Goal: Task Accomplishment & Management: Manage account settings

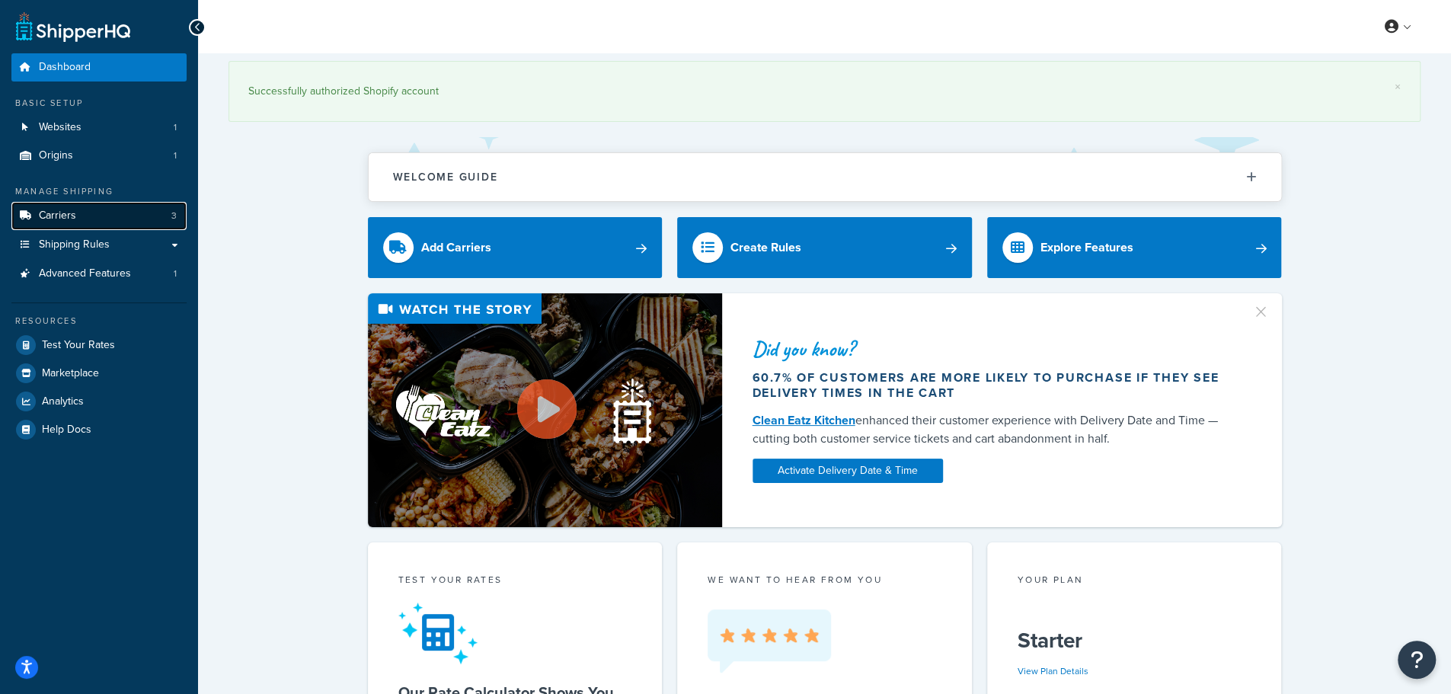
click at [95, 219] on link "Carriers 3" at bounding box center [98, 216] width 175 height 28
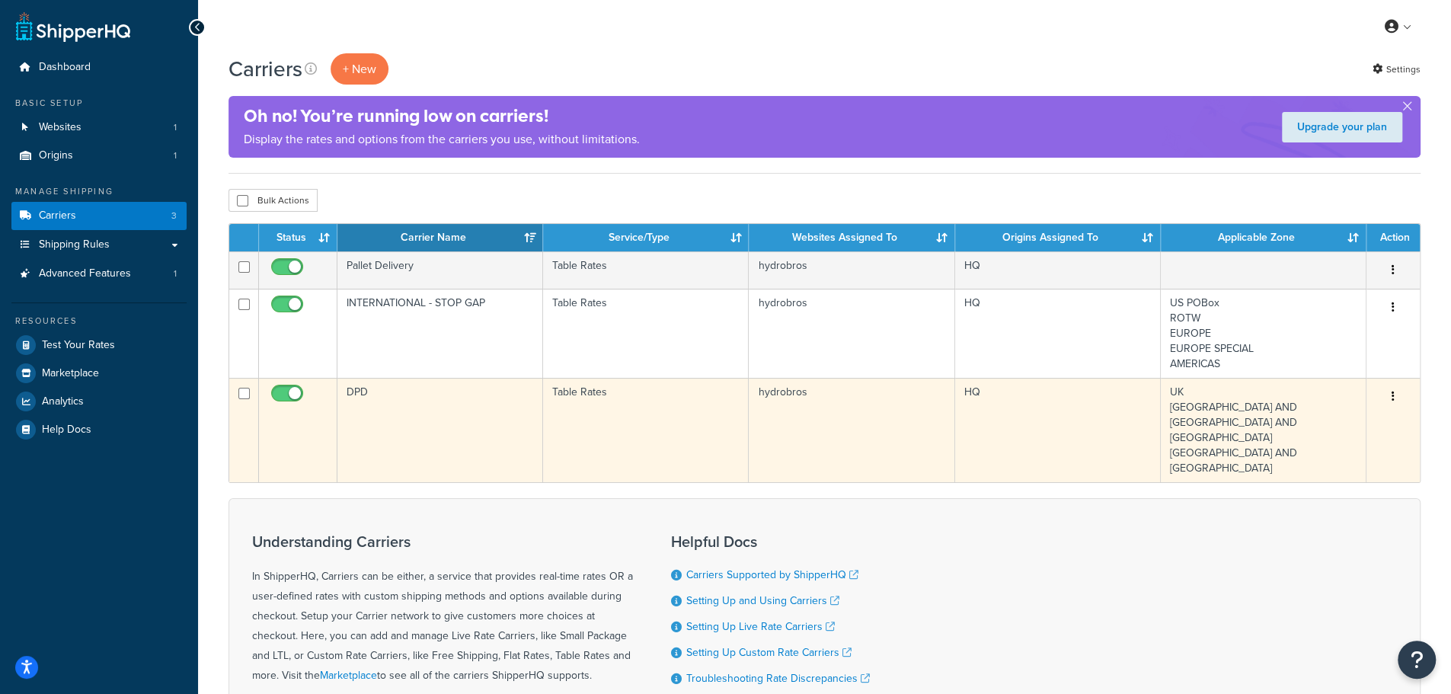
click at [427, 403] on td "DPD" at bounding box center [440, 430] width 206 height 104
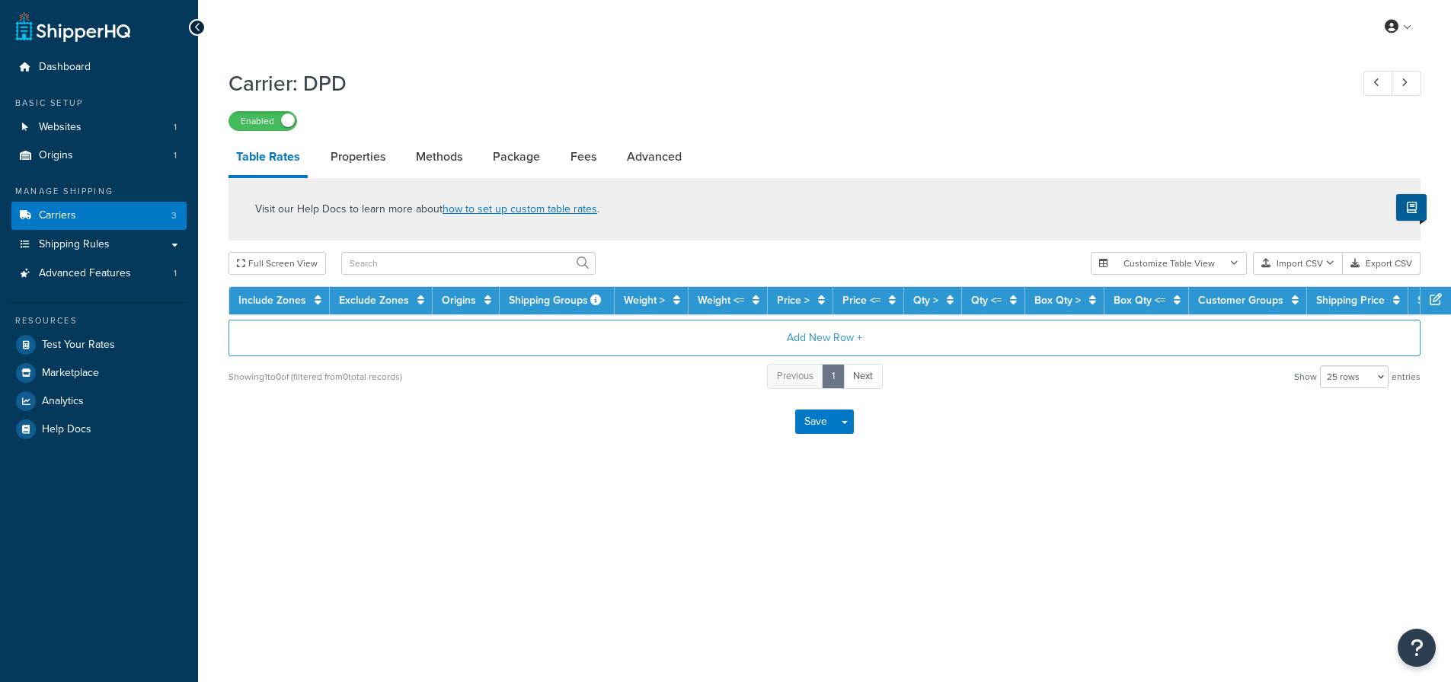
select select "25"
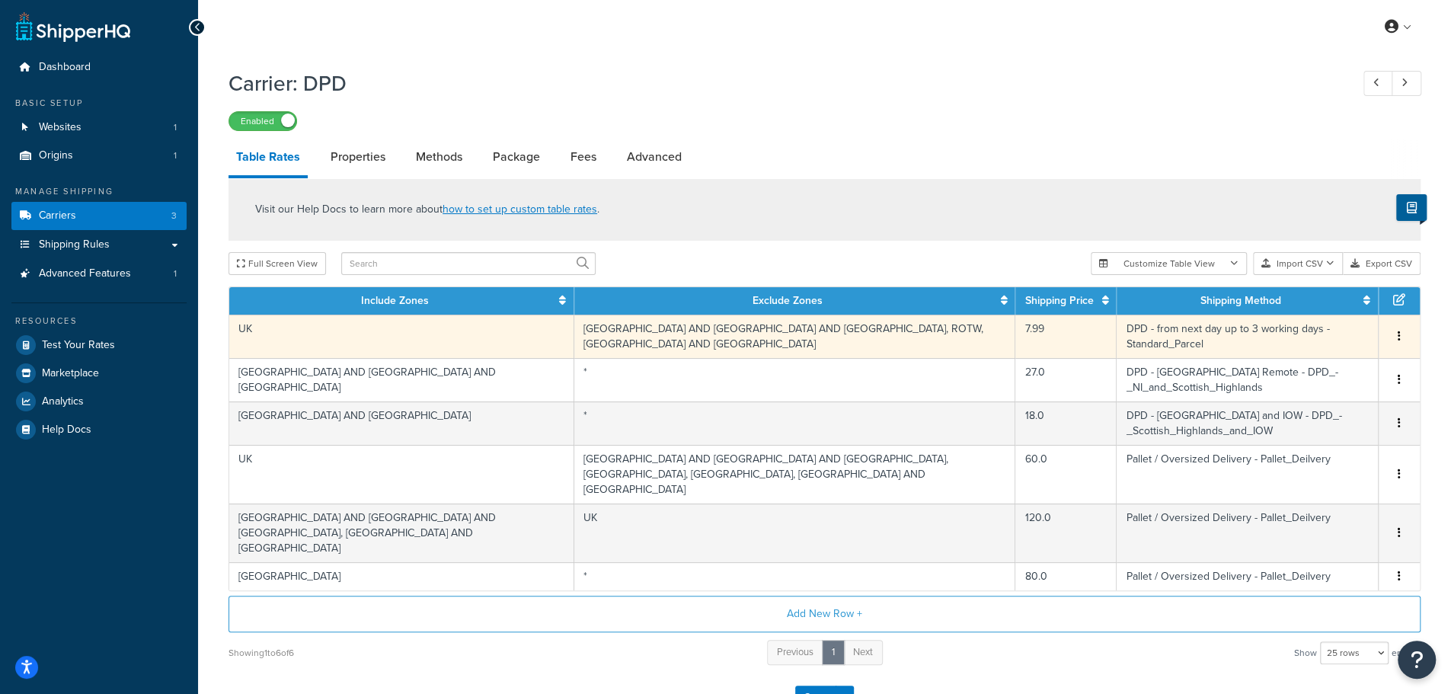
click at [1074, 336] on td "7.99" at bounding box center [1065, 335] width 101 height 43
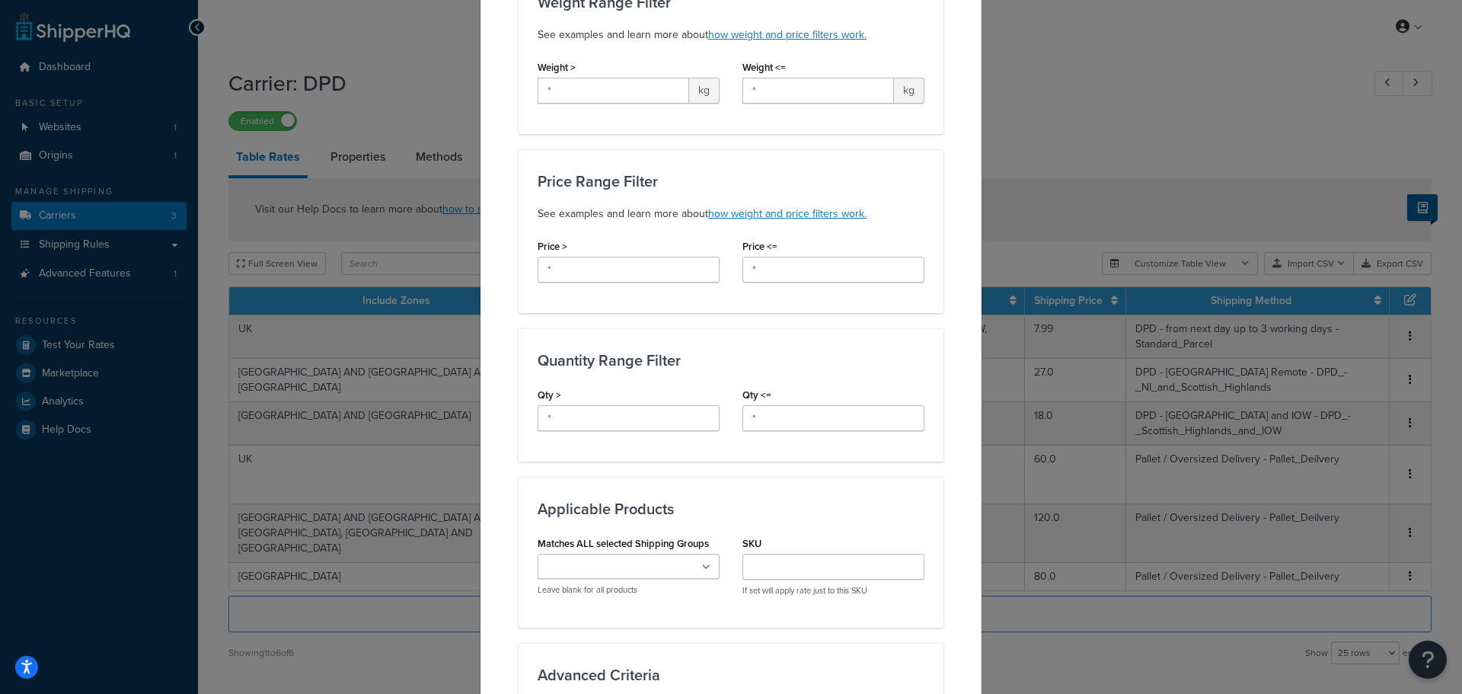
scroll to position [833, 0]
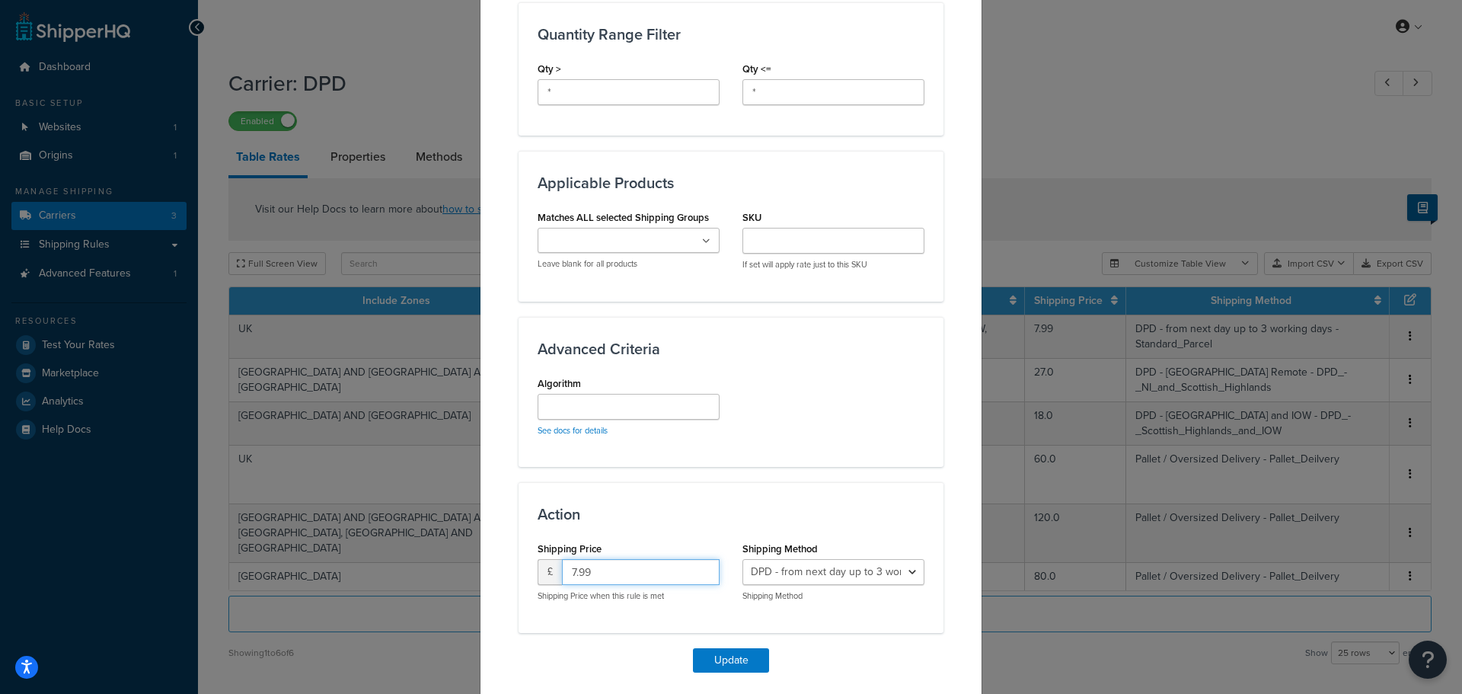
click at [656, 559] on input "7.99" at bounding box center [641, 572] width 158 height 26
type input "8.95"
click at [783, 559] on select "DPD - from next day up to 3 working days - Standard_Parcel Free Shipping - Free…" at bounding box center [833, 572] width 182 height 26
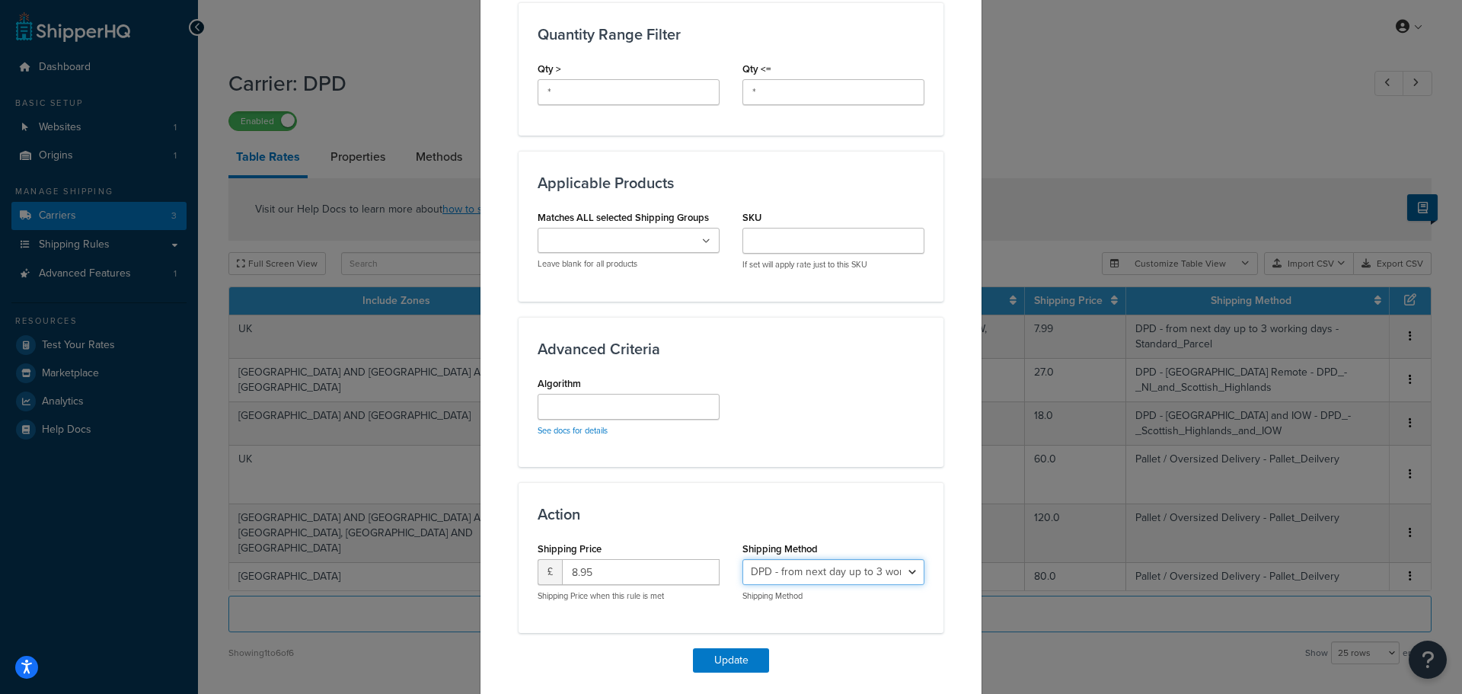
click at [783, 559] on select "DPD - from next day up to 3 working days - Standard_Parcel Free Shipping - Free…" at bounding box center [833, 572] width 182 height 26
click at [723, 648] on button "Update" at bounding box center [731, 660] width 76 height 24
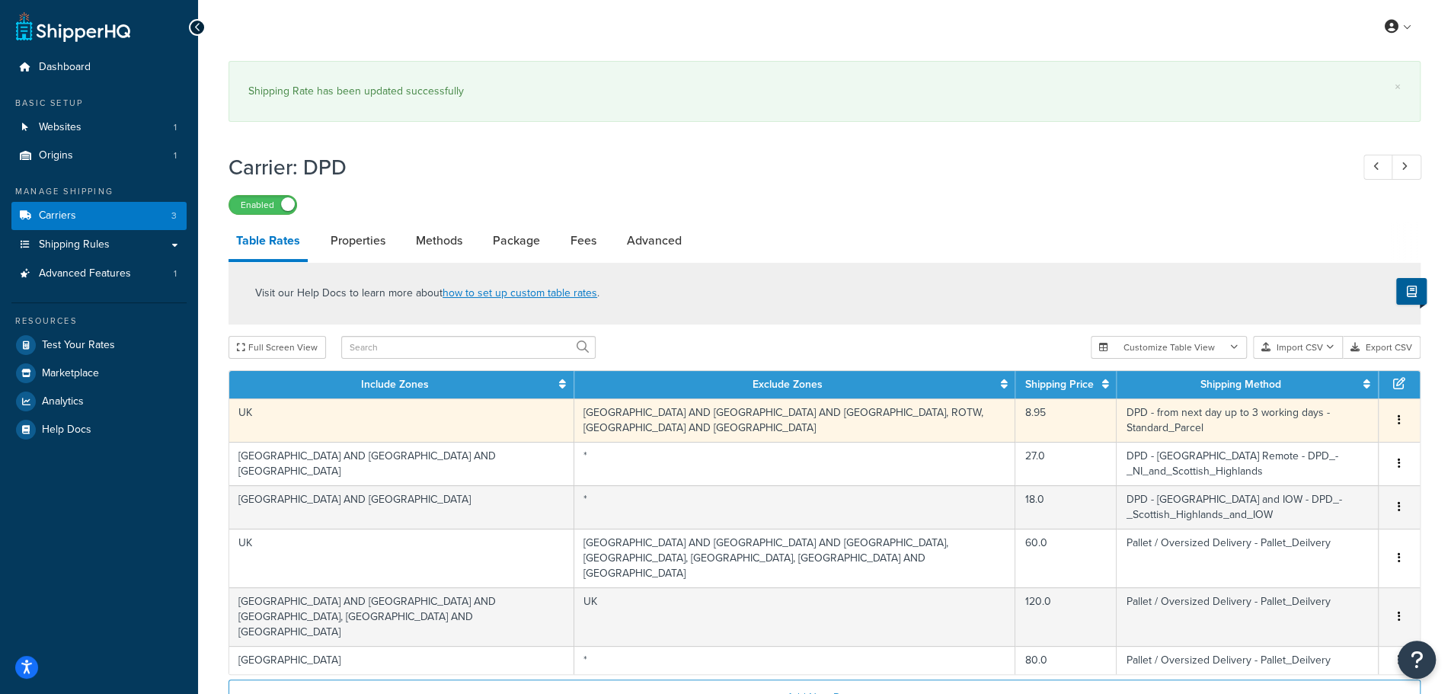
click at [1281, 425] on td "DPD - from next day up to 3 working days - Standard_Parcel" at bounding box center [1247, 419] width 262 height 43
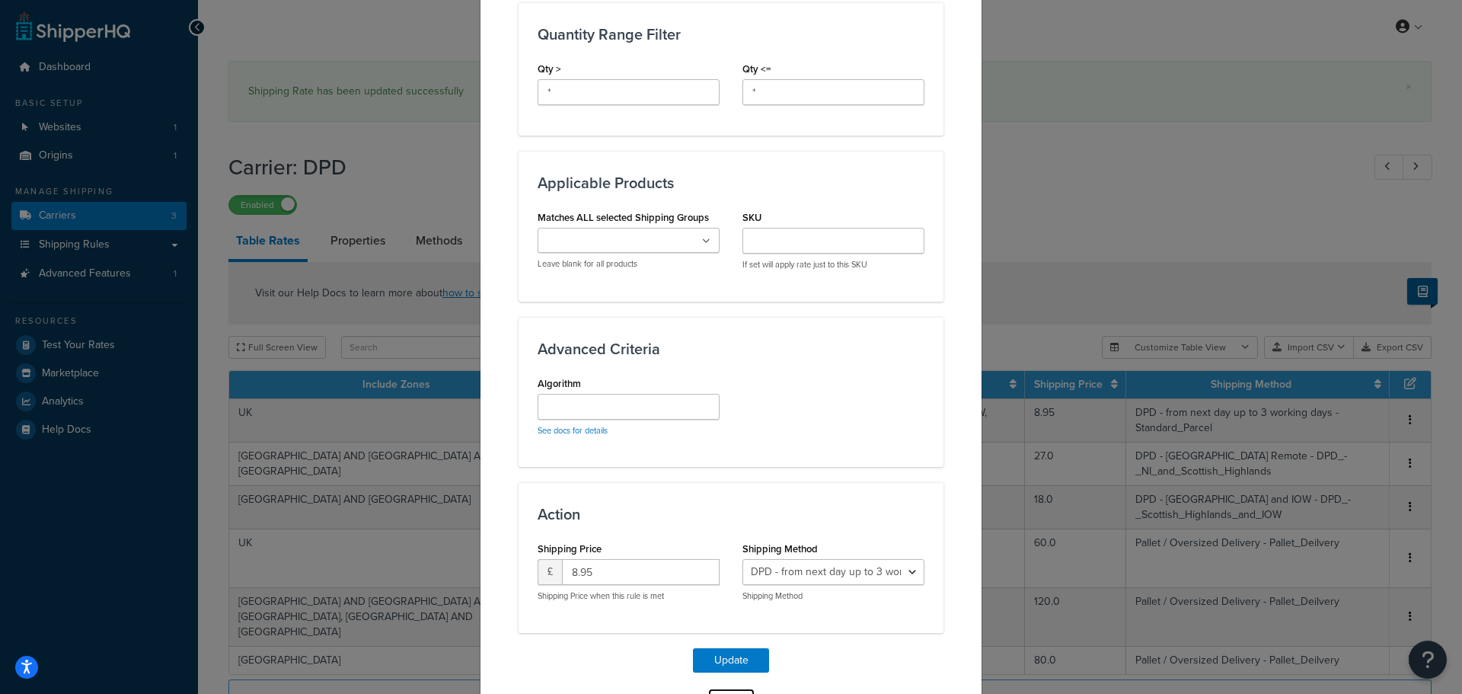
click at [735, 681] on button "Close" at bounding box center [731, 701] width 48 height 26
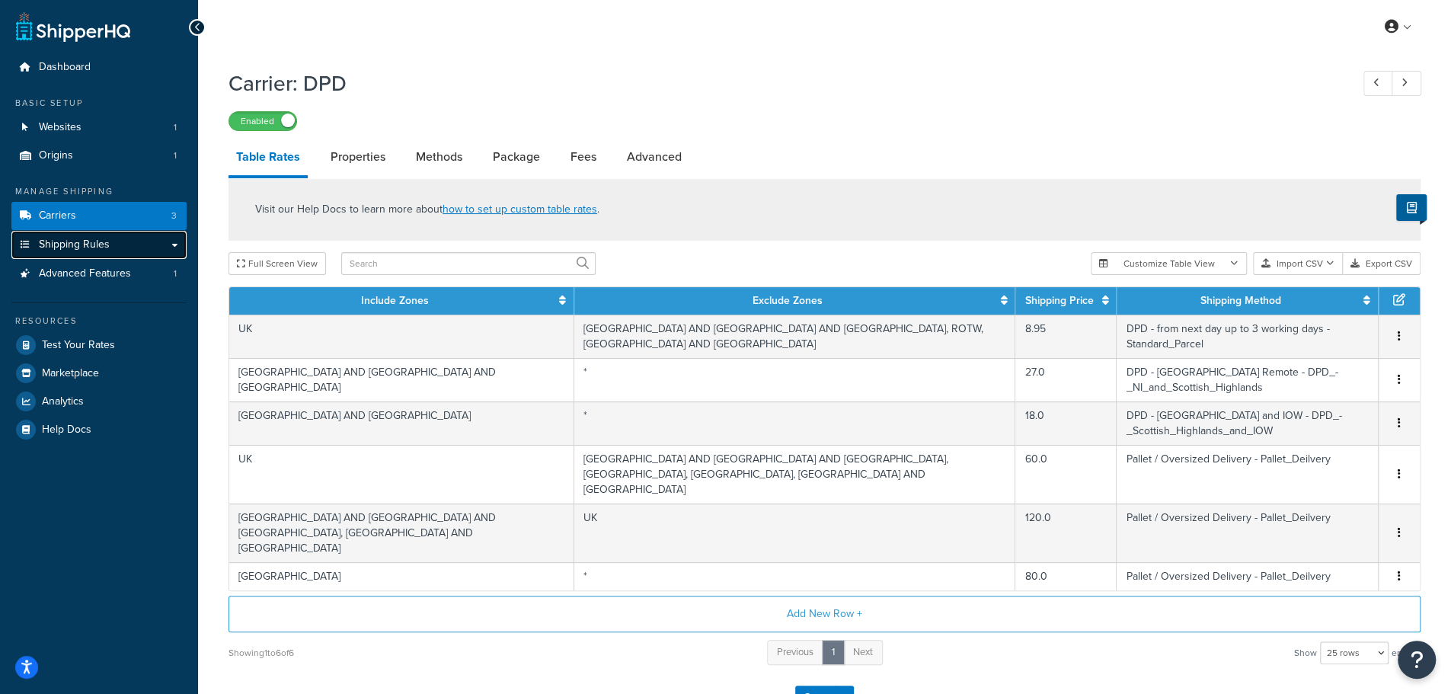
click at [102, 244] on span "Shipping Rules" at bounding box center [74, 244] width 71 height 13
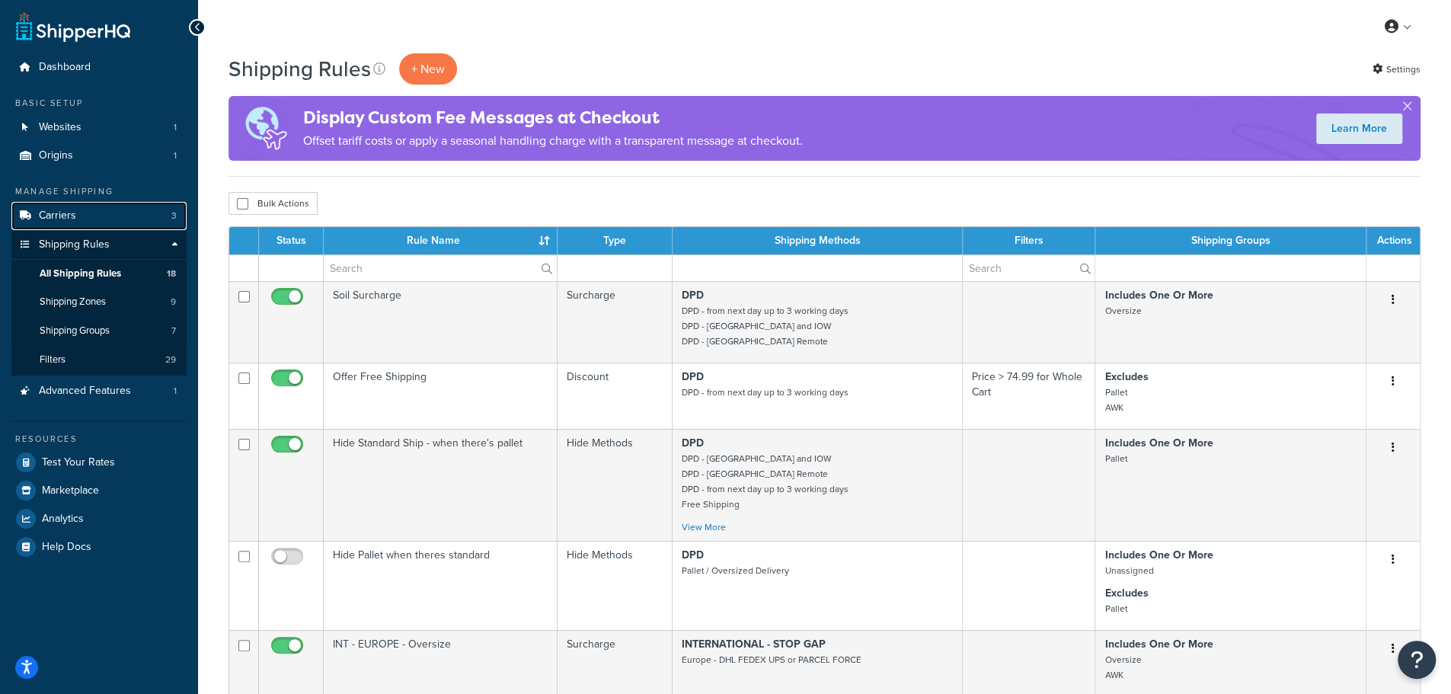
click at [102, 225] on link "Carriers 3" at bounding box center [98, 216] width 175 height 28
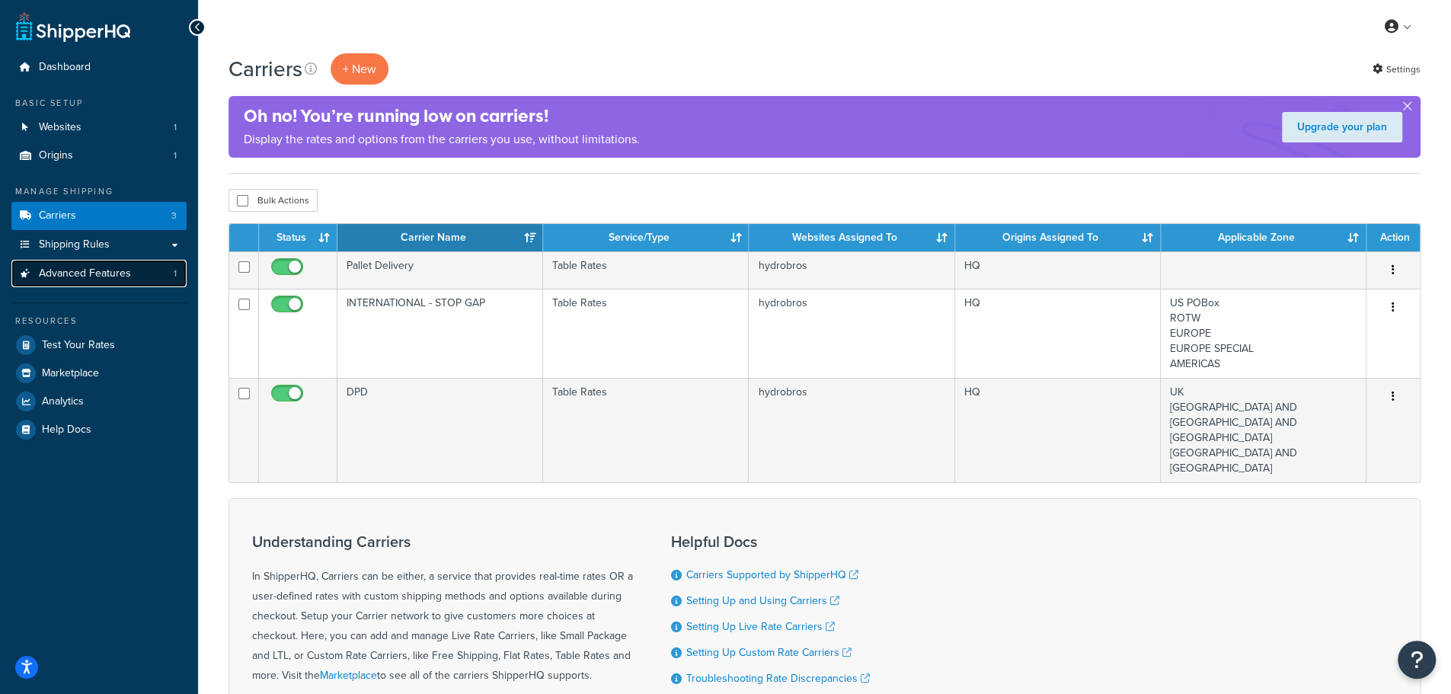
click at [114, 267] on span "Advanced Features" at bounding box center [85, 273] width 92 height 13
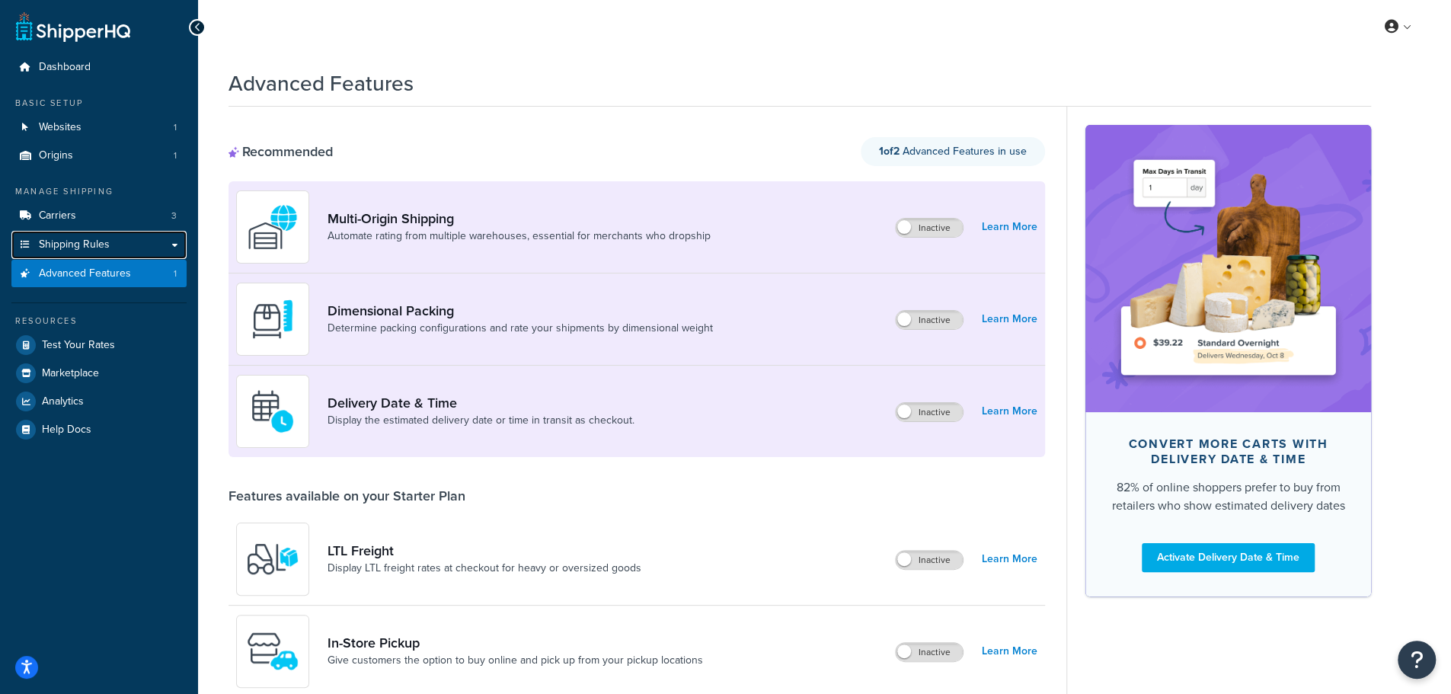
click at [111, 244] on link "Shipping Rules" at bounding box center [98, 245] width 175 height 28
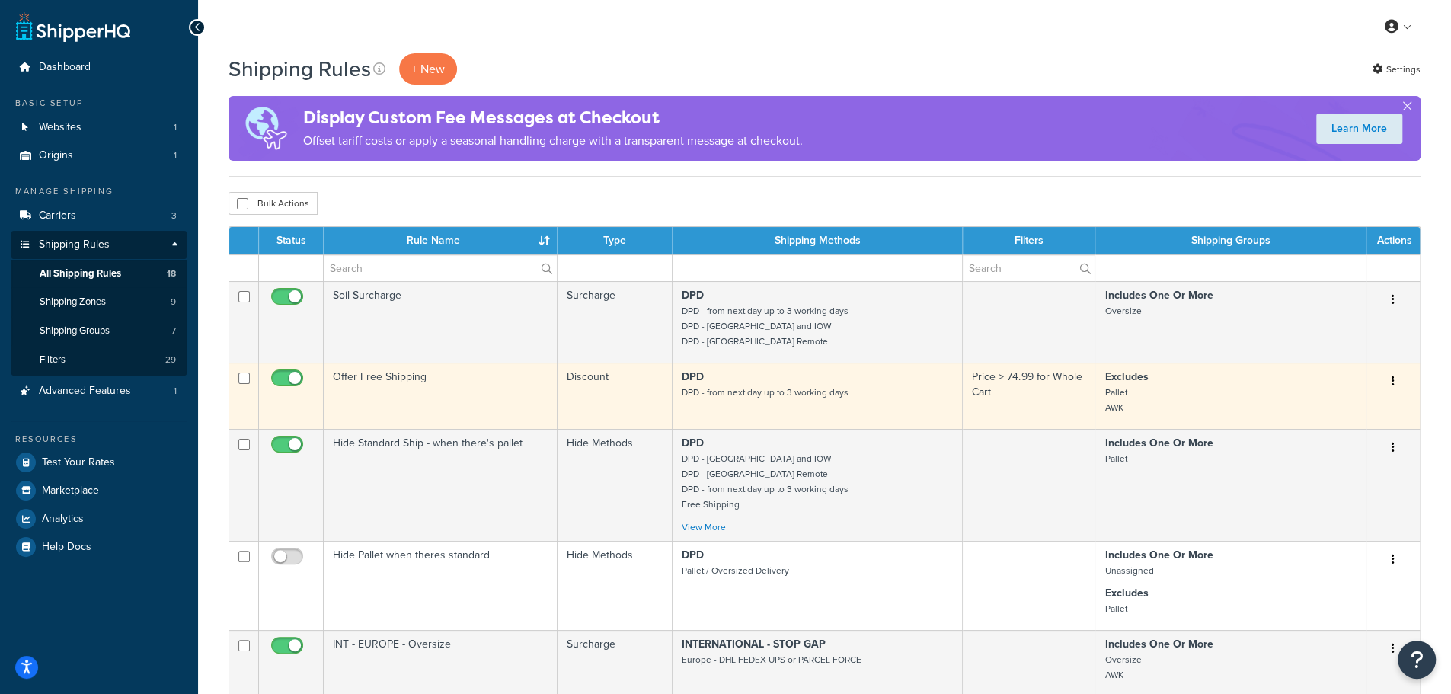
click at [858, 391] on p "DPD DPD - from next day up to 3 working days" at bounding box center [816, 384] width 271 height 30
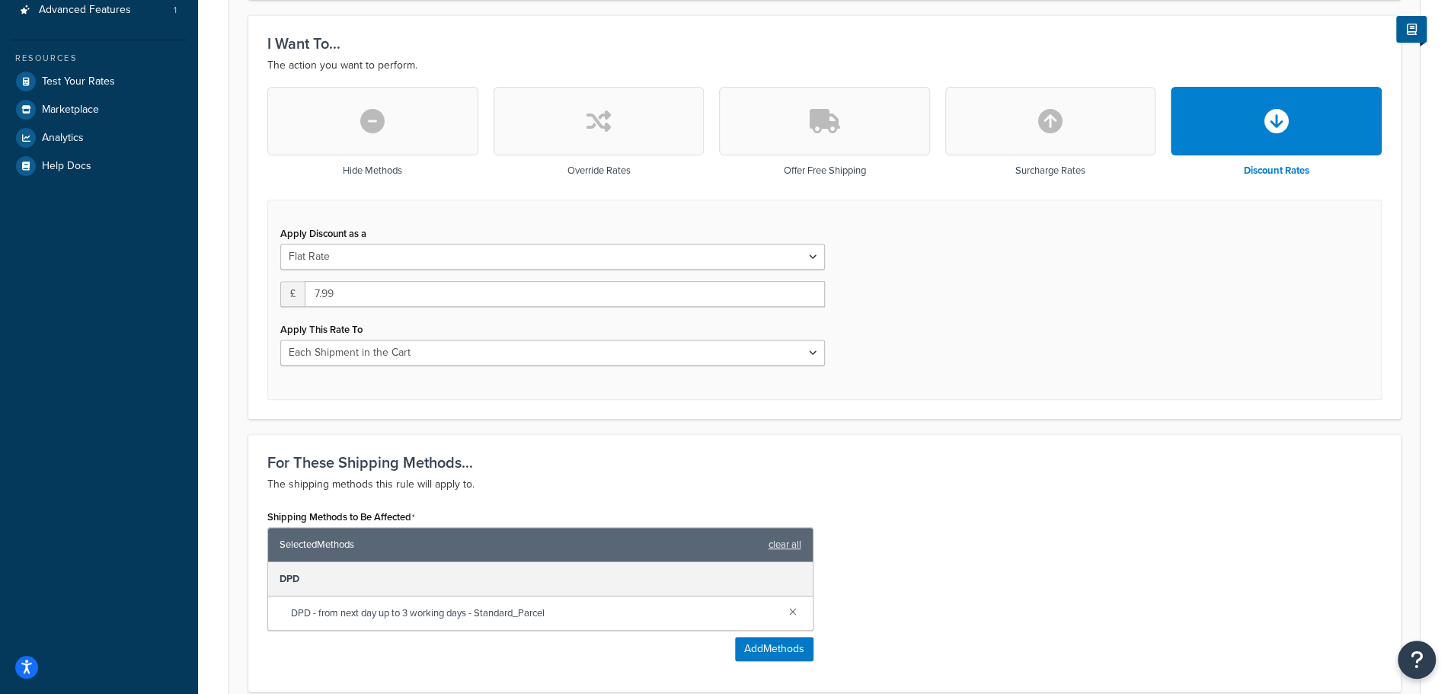
scroll to position [507, 0]
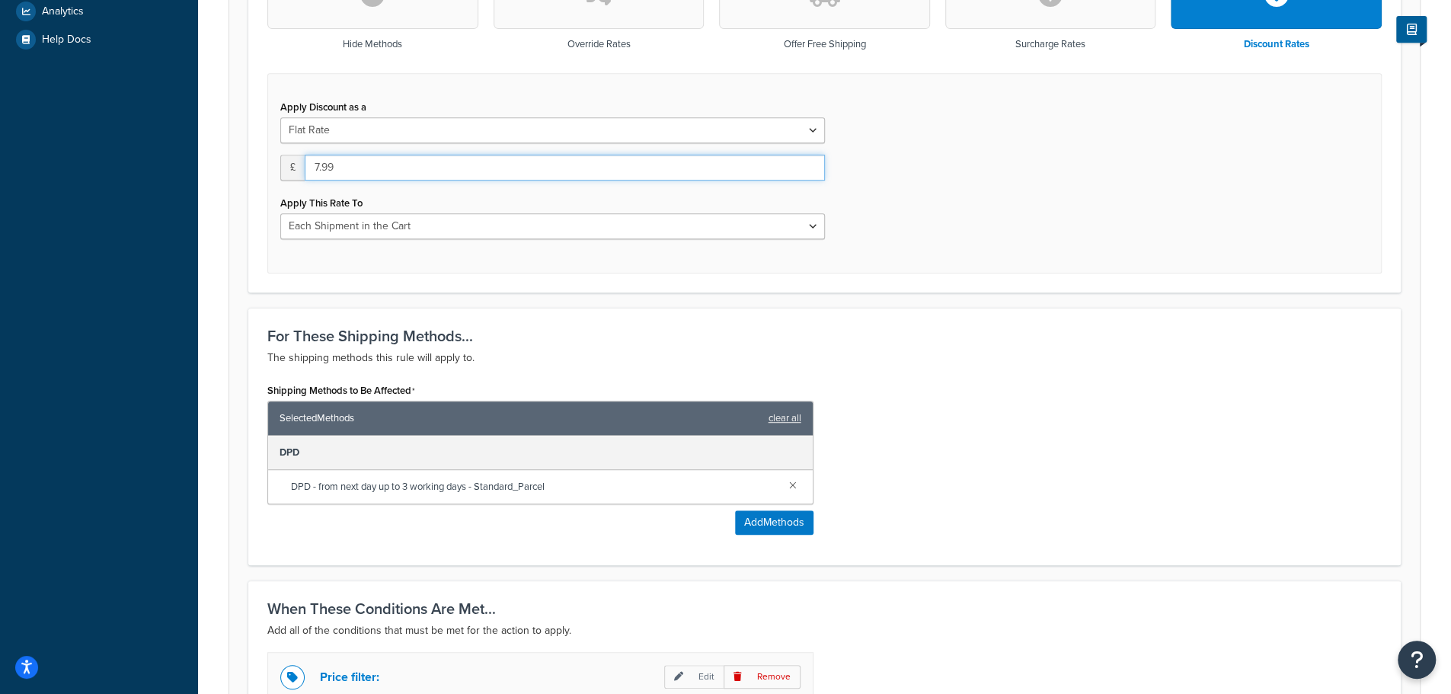
drag, startPoint x: 337, startPoint y: 164, endPoint x: 280, endPoint y: 164, distance: 57.1
click at [280, 164] on div "£ 7.99" at bounding box center [552, 168] width 544 height 26
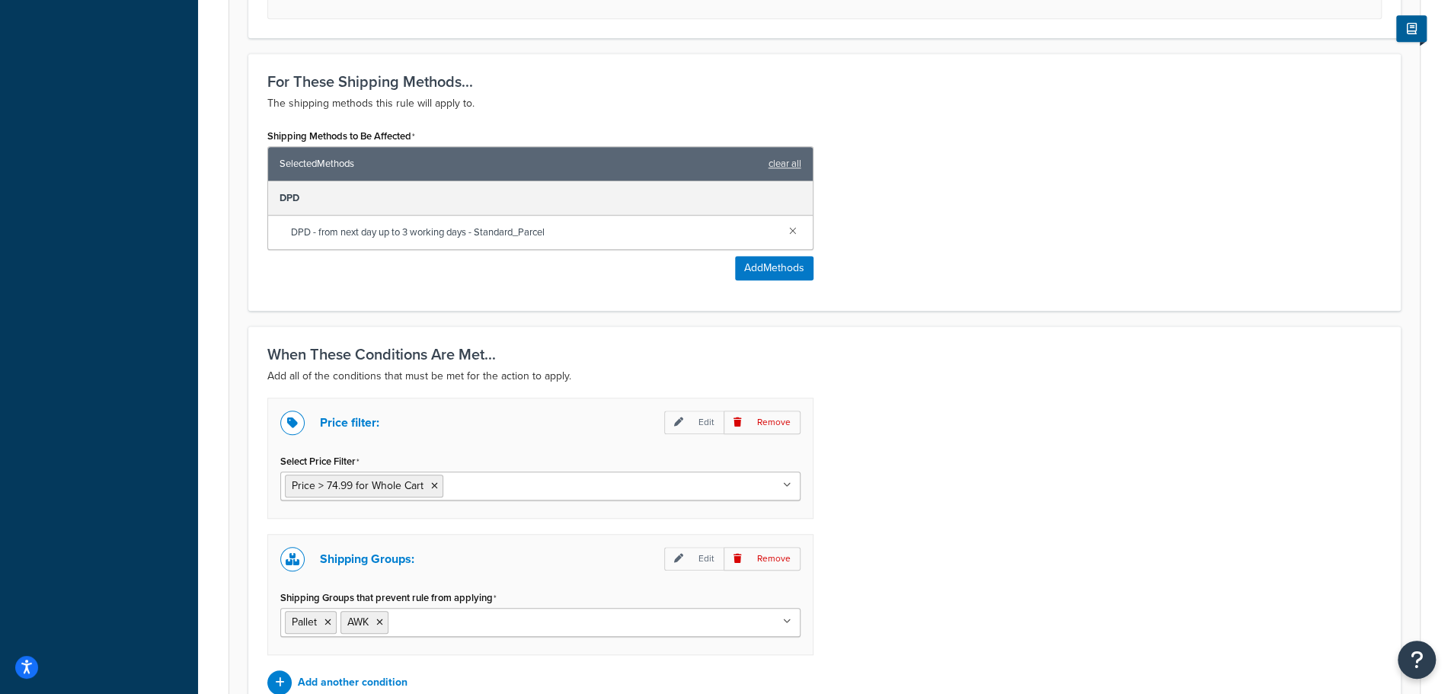
scroll to position [888, 0]
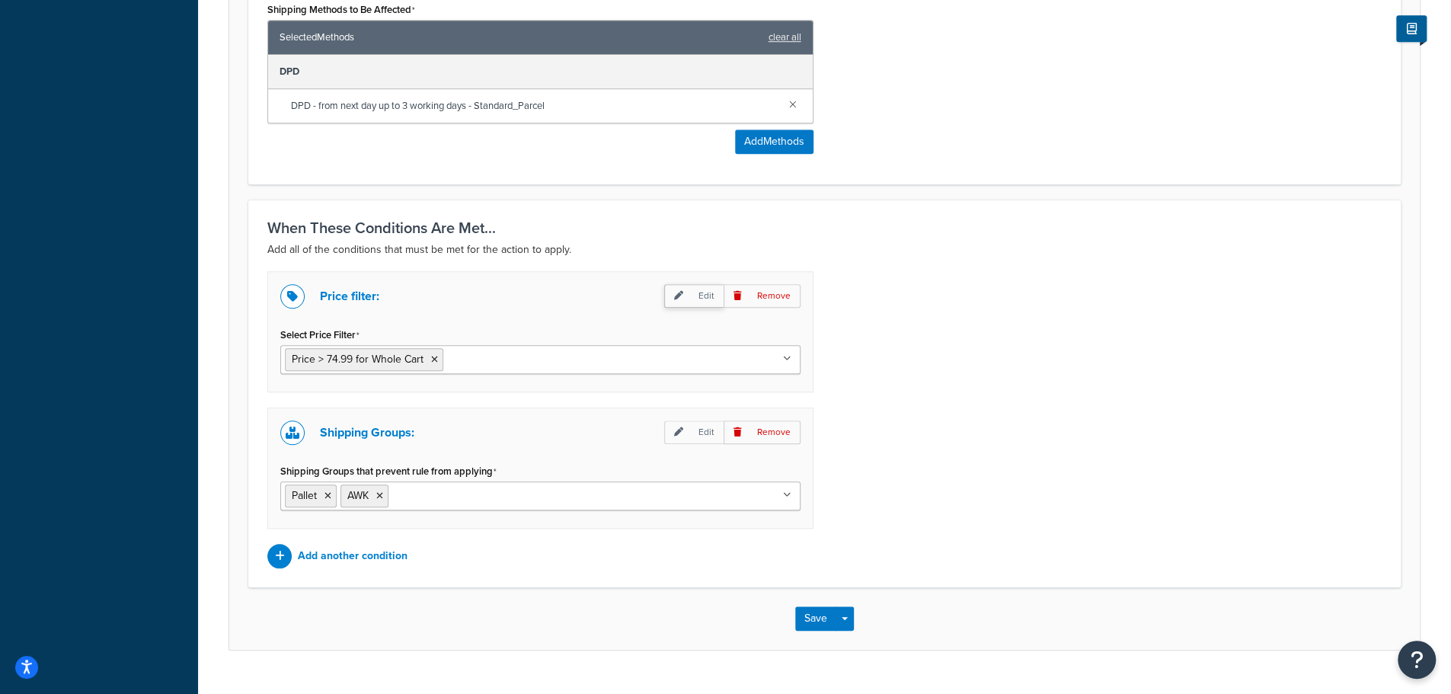
type input "8.95"
click at [683, 292] on icon at bounding box center [678, 295] width 9 height 9
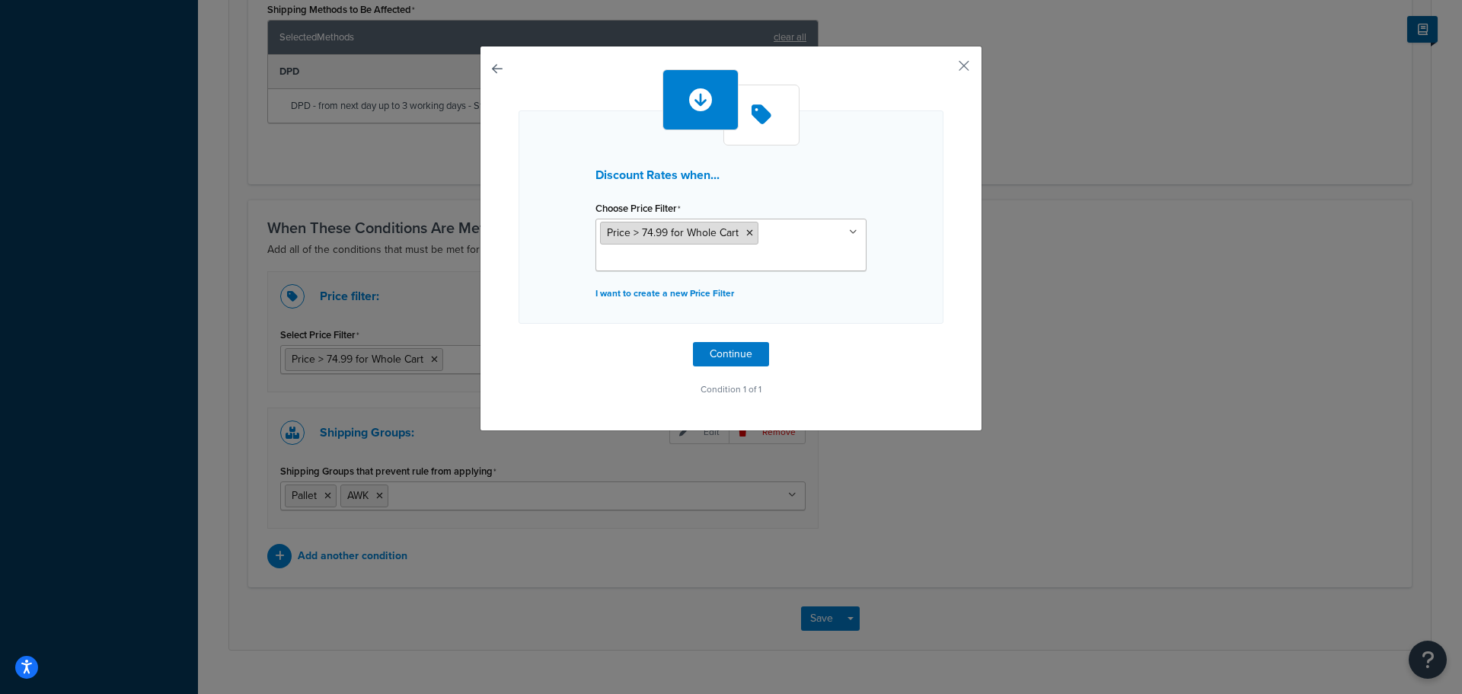
click at [662, 231] on span "Price > 74.99 for Whole Cart" at bounding box center [673, 233] width 132 height 16
click at [708, 289] on p "I want to create a new Price Filter" at bounding box center [730, 292] width 271 height 21
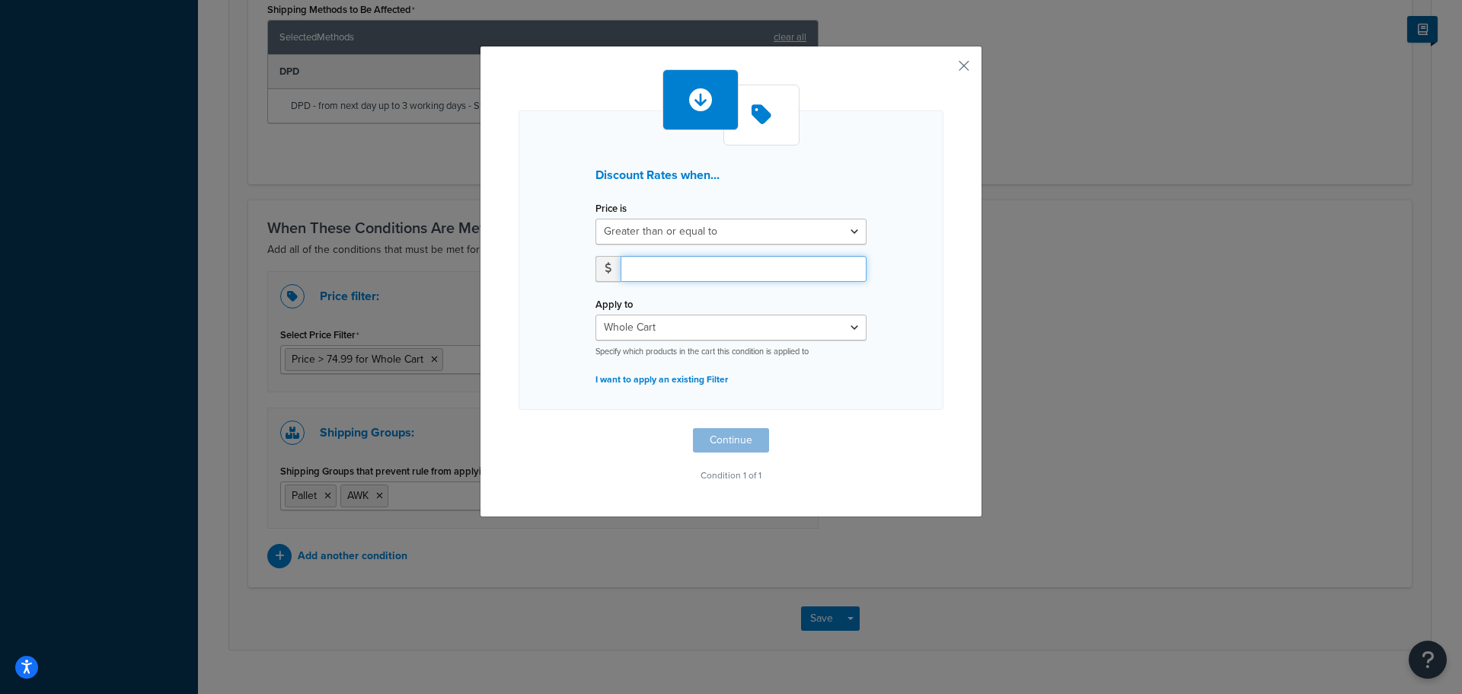
click at [710, 268] on input "number" at bounding box center [744, 269] width 246 height 26
type input "99"
click at [683, 241] on select "Greater than or equal to Between or equal to Less than or equal to" at bounding box center [730, 232] width 271 height 26
select select "UNDER"
click at [595, 219] on select "Greater than or equal to Between or equal to Less than or equal to" at bounding box center [730, 232] width 271 height 26
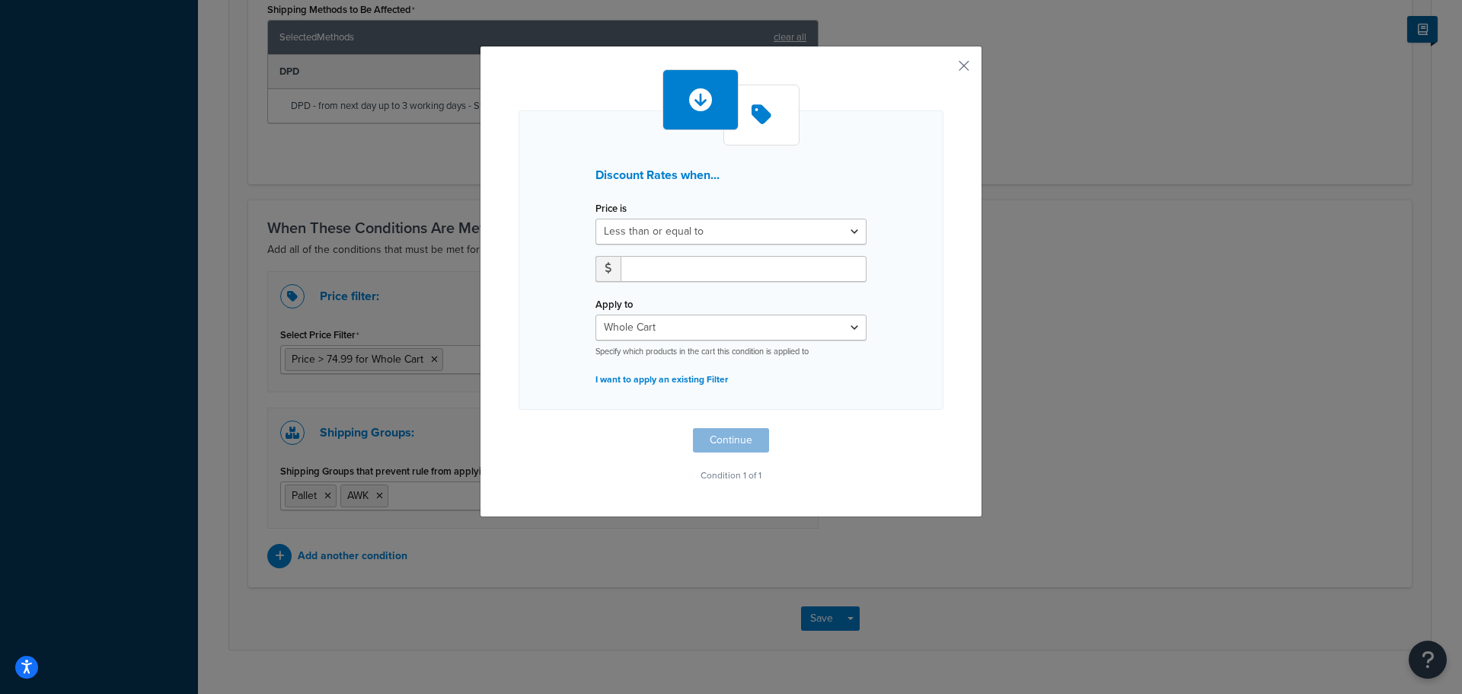
click at [734, 436] on div "Discount Rates when... Price is Greater than or equal to Between or equal to Le…" at bounding box center [731, 277] width 425 height 417
click at [687, 271] on input "number" at bounding box center [744, 269] width 246 height 26
type input "222"
click at [734, 445] on button "Continue" at bounding box center [731, 440] width 76 height 24
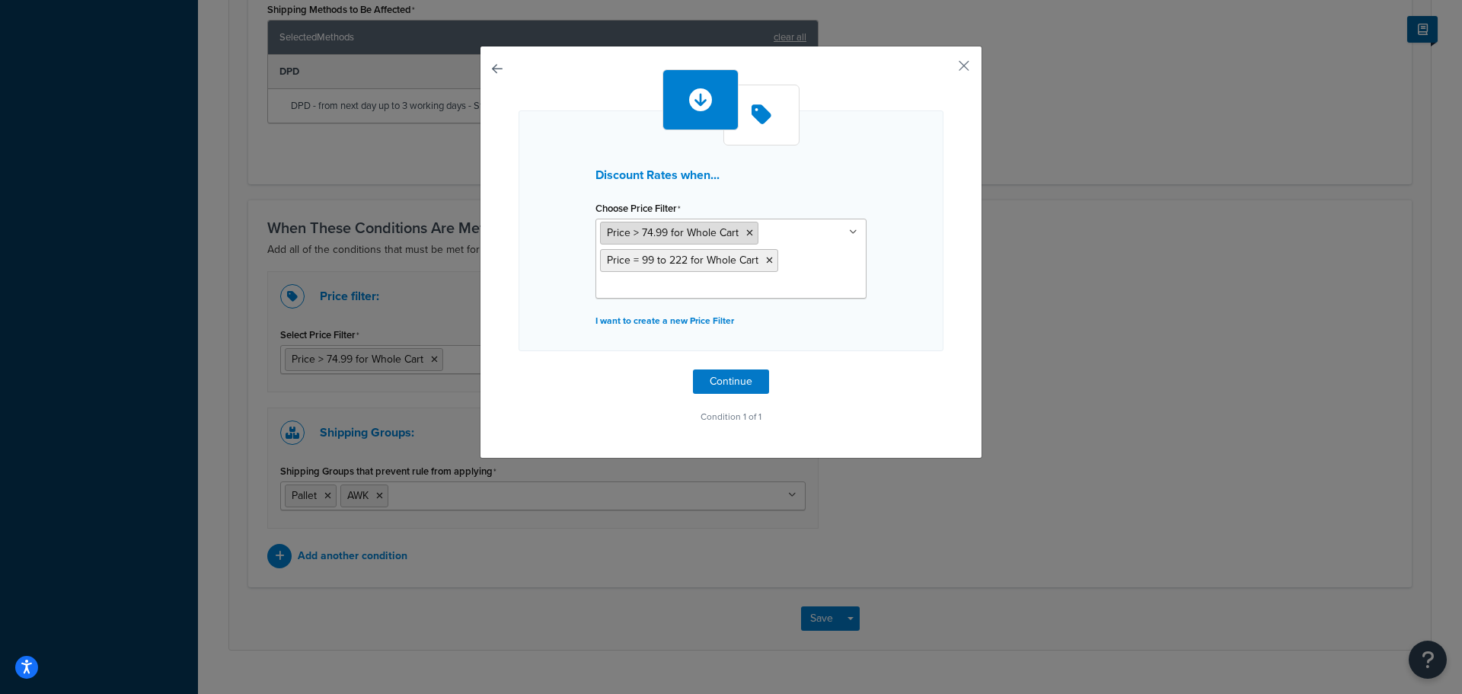
click at [746, 233] on icon at bounding box center [749, 232] width 7 height 9
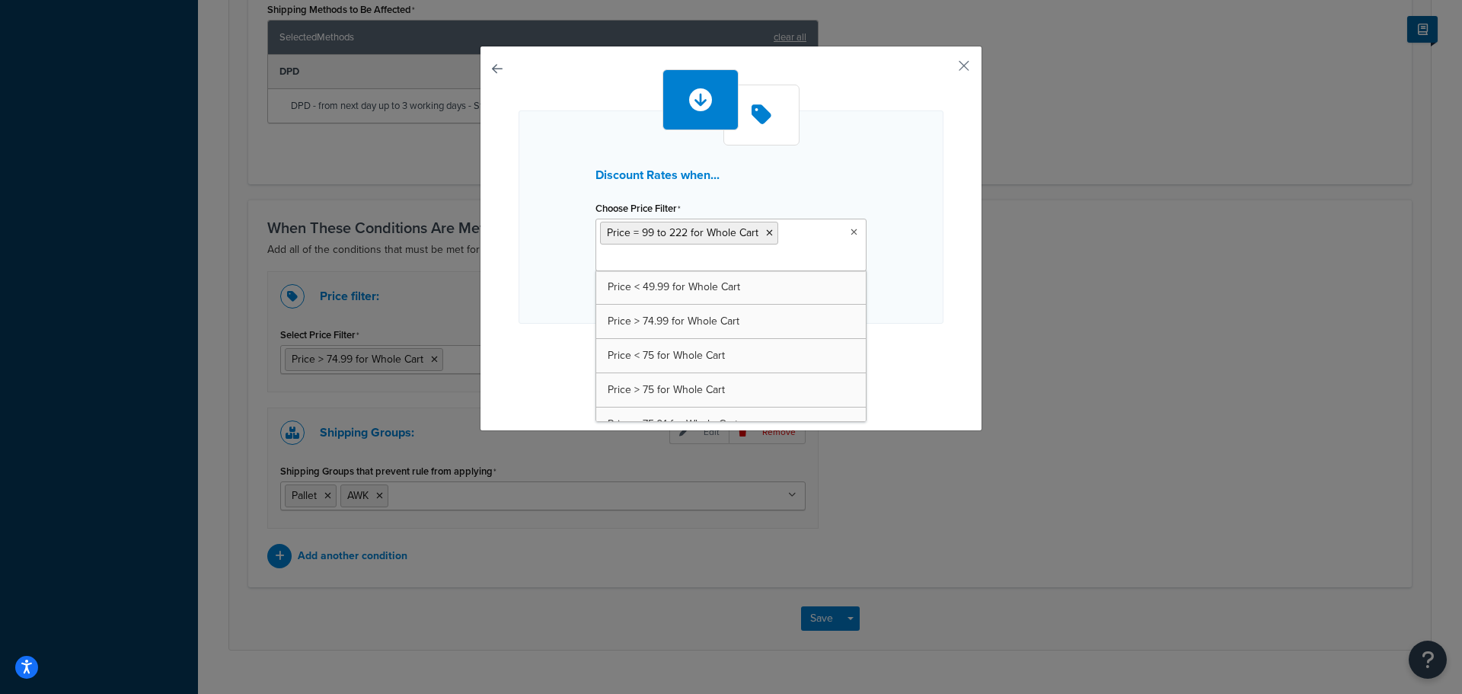
drag, startPoint x: 922, startPoint y: 210, endPoint x: 928, endPoint y: 220, distance: 11.6
click at [922, 210] on div "Discount Rates when... Choose Price Filter Price = 99 to 222 for Whole Cart Pri…" at bounding box center [731, 216] width 425 height 213
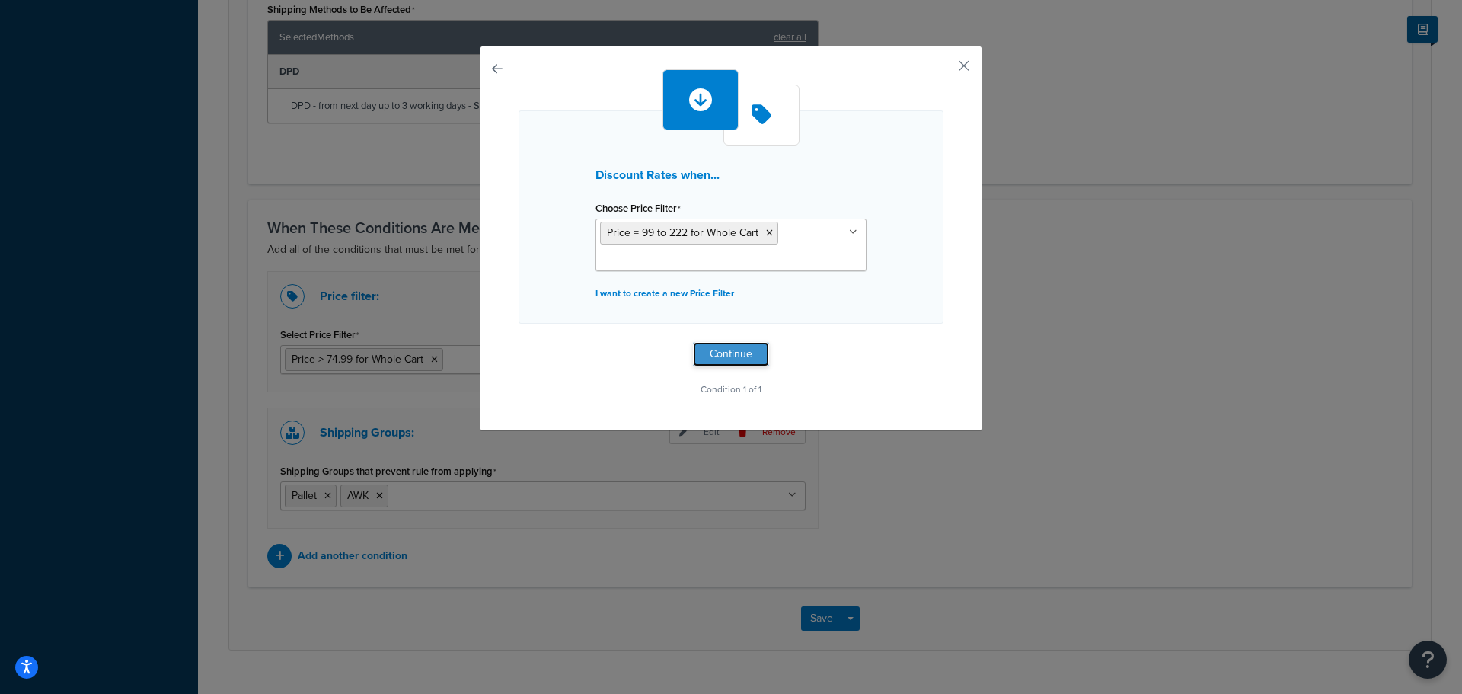
click at [755, 347] on button "Continue" at bounding box center [731, 354] width 76 height 24
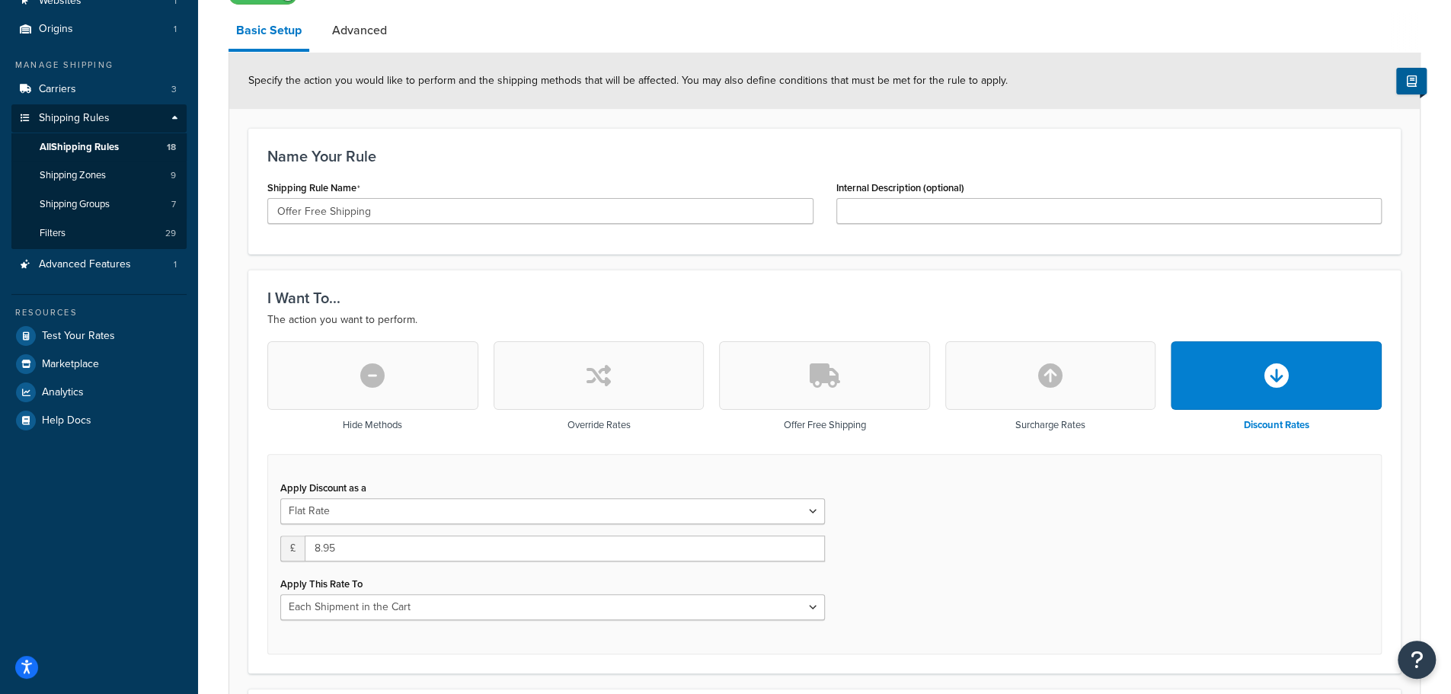
scroll to position [254, 0]
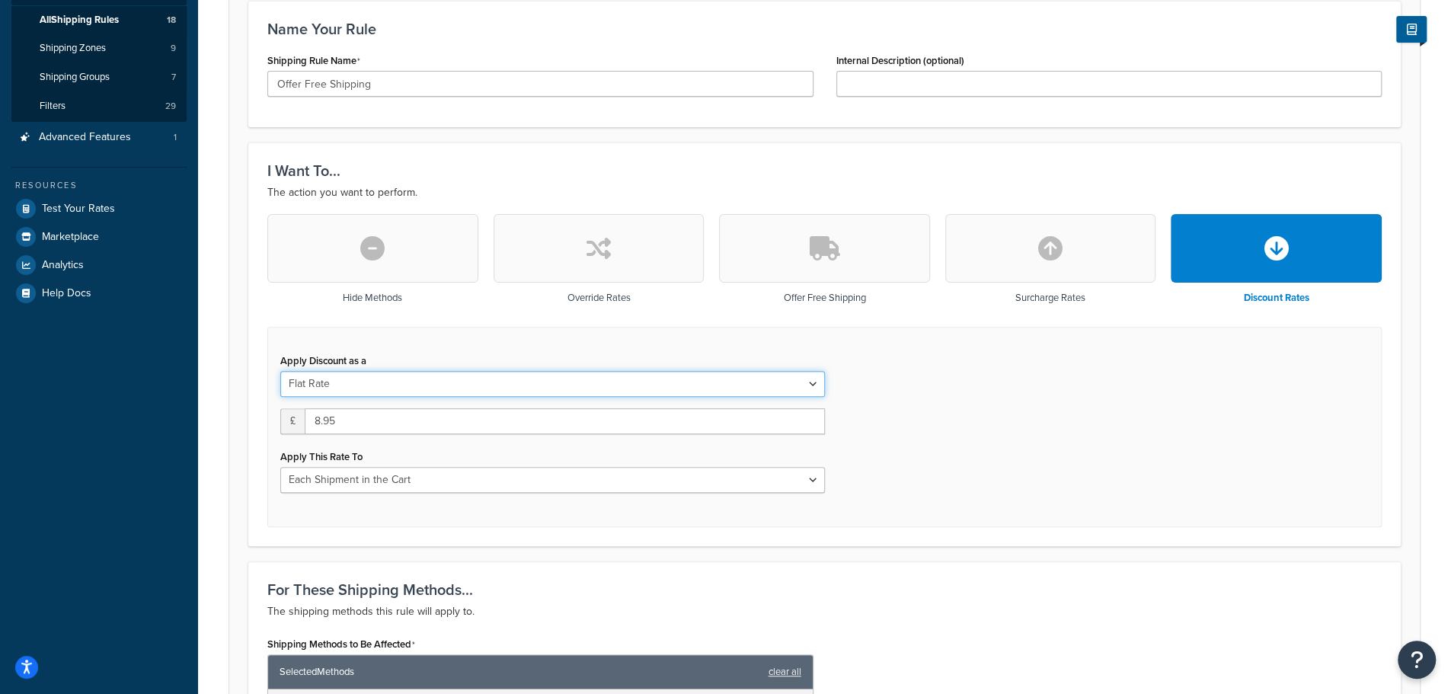
drag, startPoint x: 352, startPoint y: 386, endPoint x: 209, endPoint y: 391, distance: 143.3
click at [209, 391] on div "Rule: Offer Free Shipping Enabled Basic Setup Advanced Specify the action you w…" at bounding box center [824, 564] width 1253 height 1515
click at [326, 372] on select "Flat Rate Percentage Flat Rate & Percentage" at bounding box center [552, 384] width 544 height 26
click at [347, 389] on select "Flat Rate Percentage Flat Rate & Percentage" at bounding box center [552, 384] width 544 height 26
click at [280, 371] on select "Flat Rate Percentage Flat Rate & Percentage" at bounding box center [552, 384] width 544 height 26
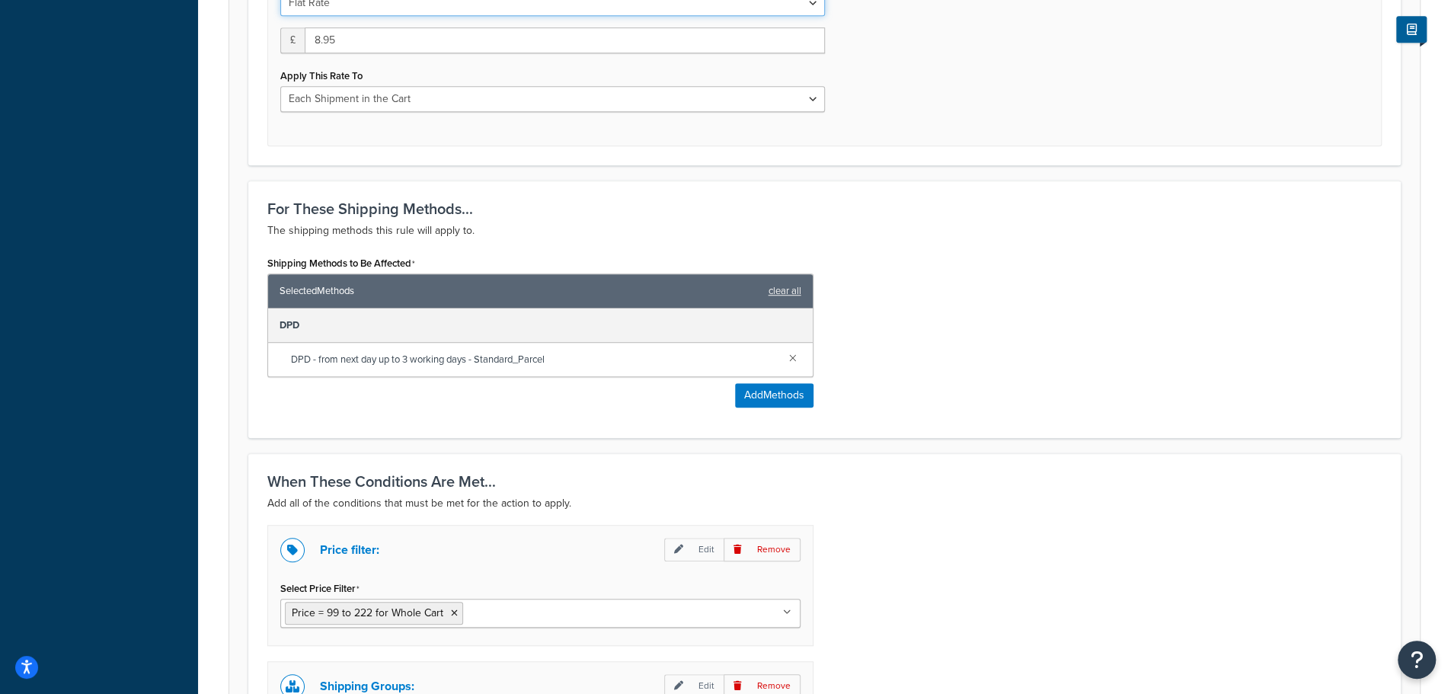
scroll to position [915, 0]
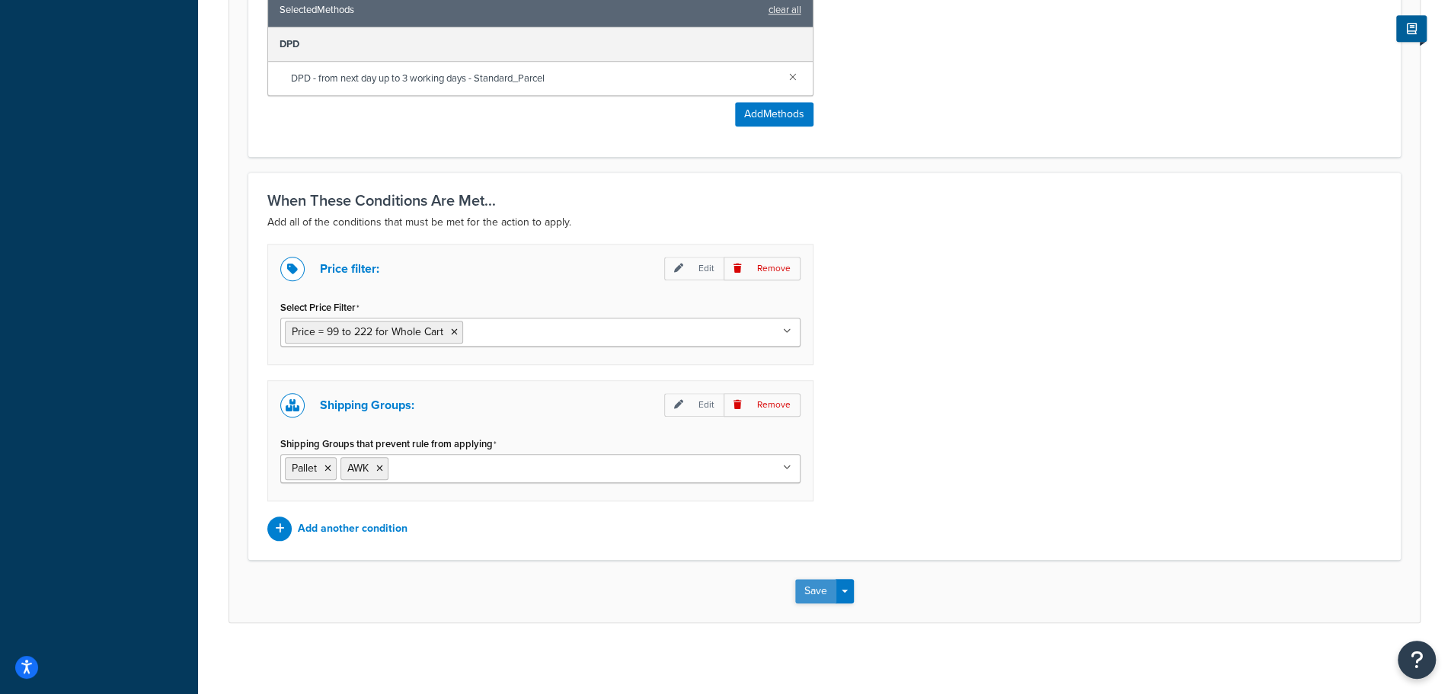
click at [819, 579] on button "Save" at bounding box center [815, 591] width 41 height 24
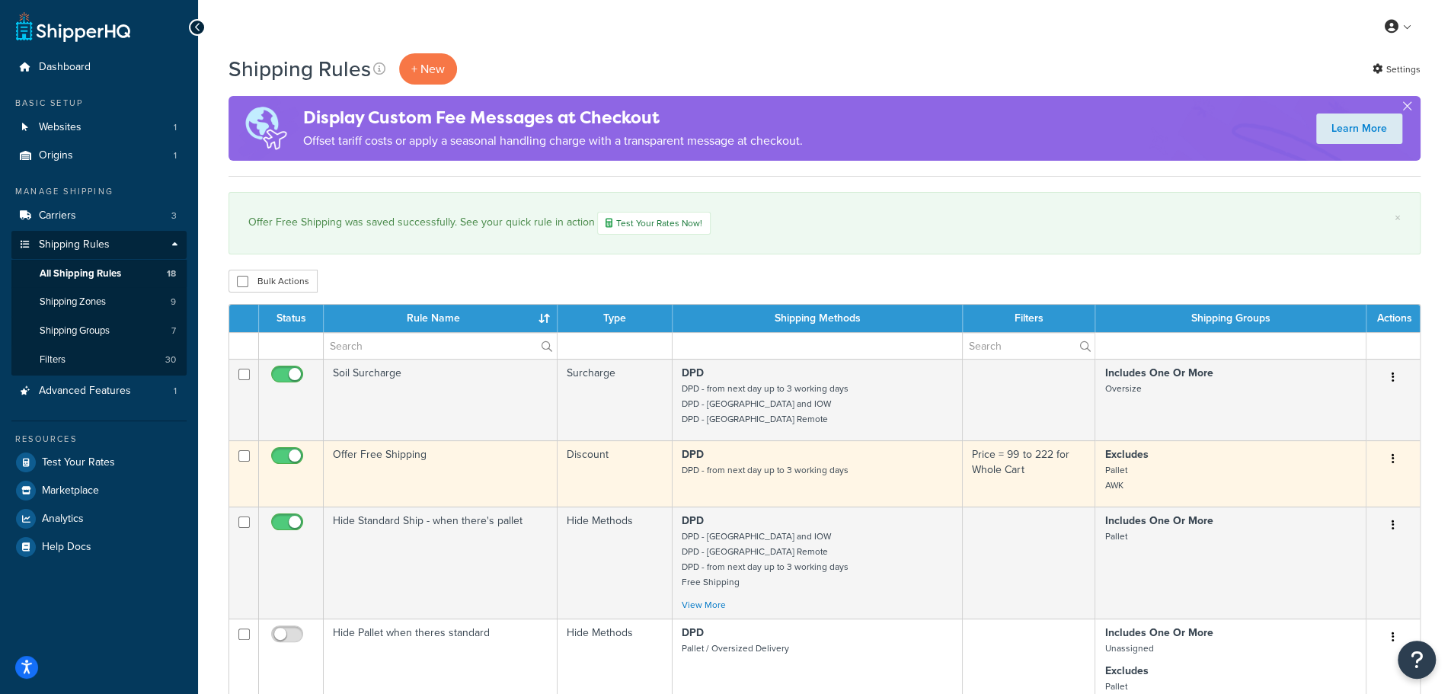
click at [1393, 458] on icon "button" at bounding box center [1392, 458] width 3 height 11
click at [1348, 490] on link "Edit" at bounding box center [1342, 487] width 120 height 31
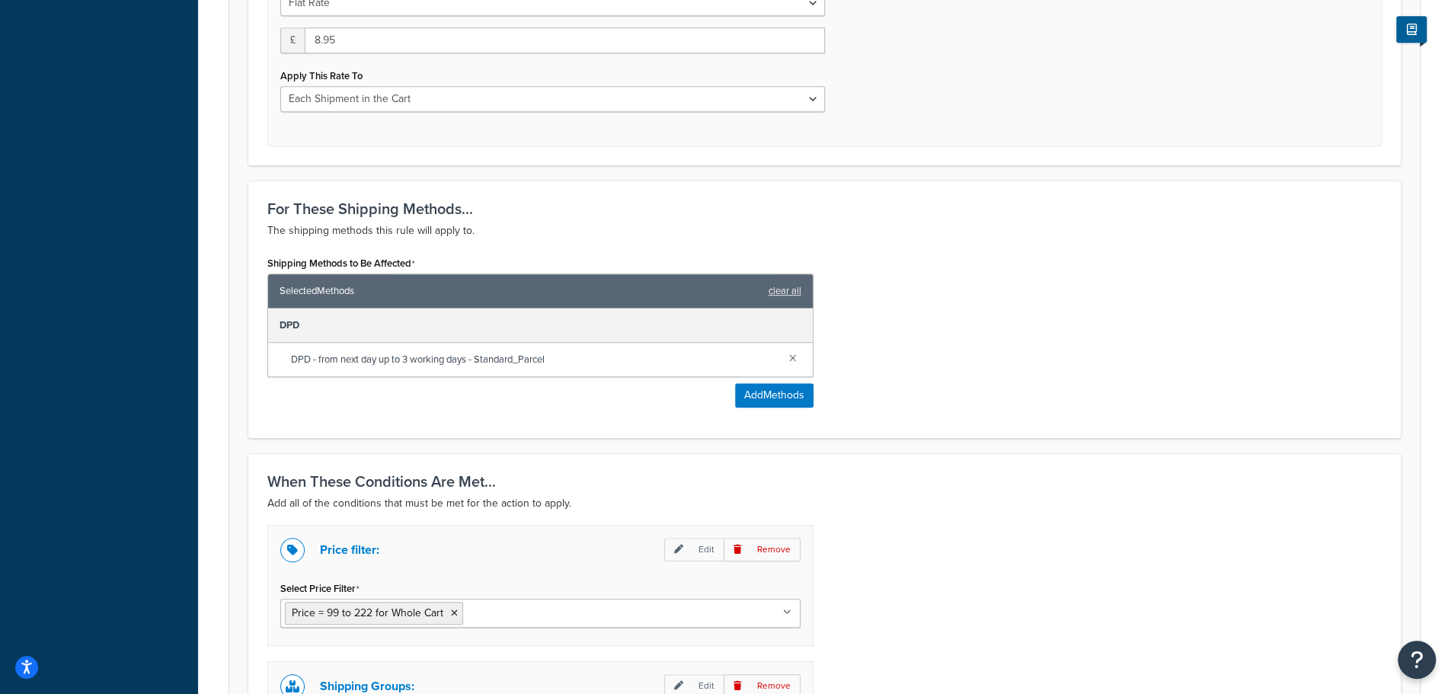
scroll to position [888, 0]
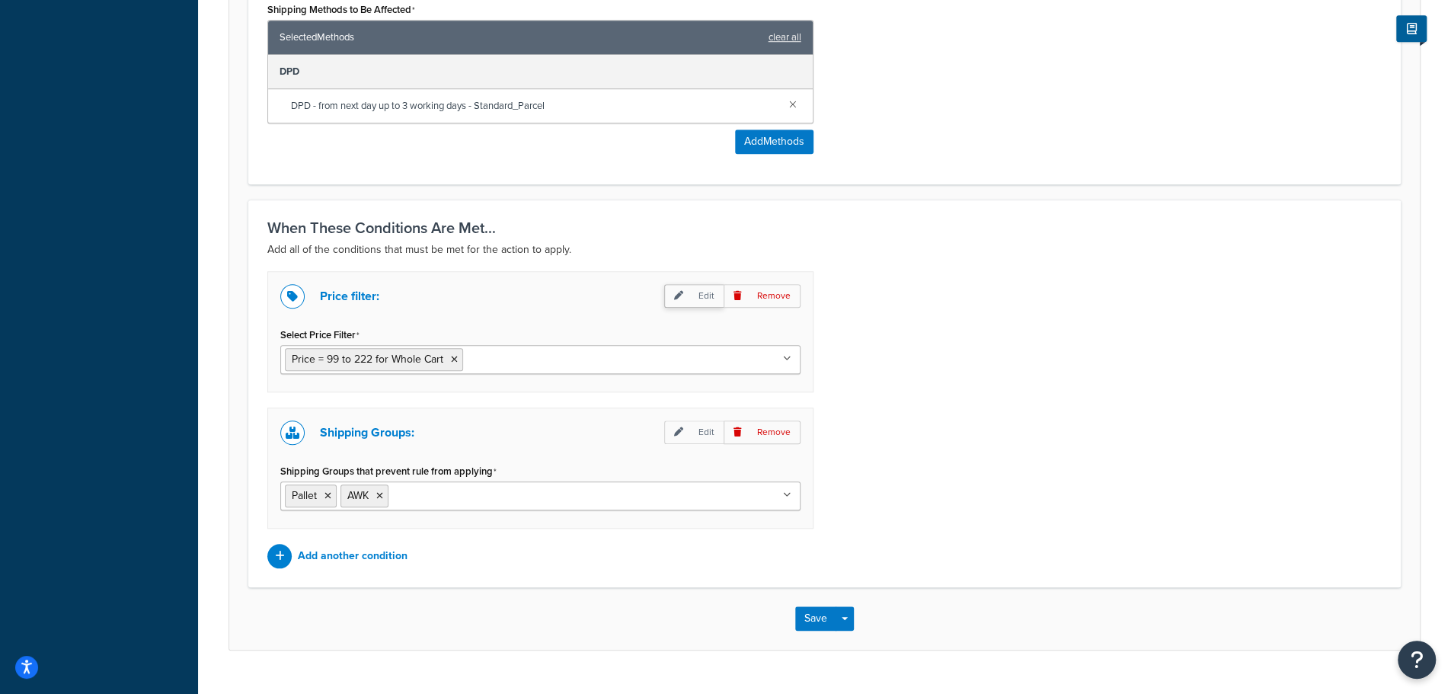
click at [707, 295] on p "Edit" at bounding box center [693, 296] width 59 height 24
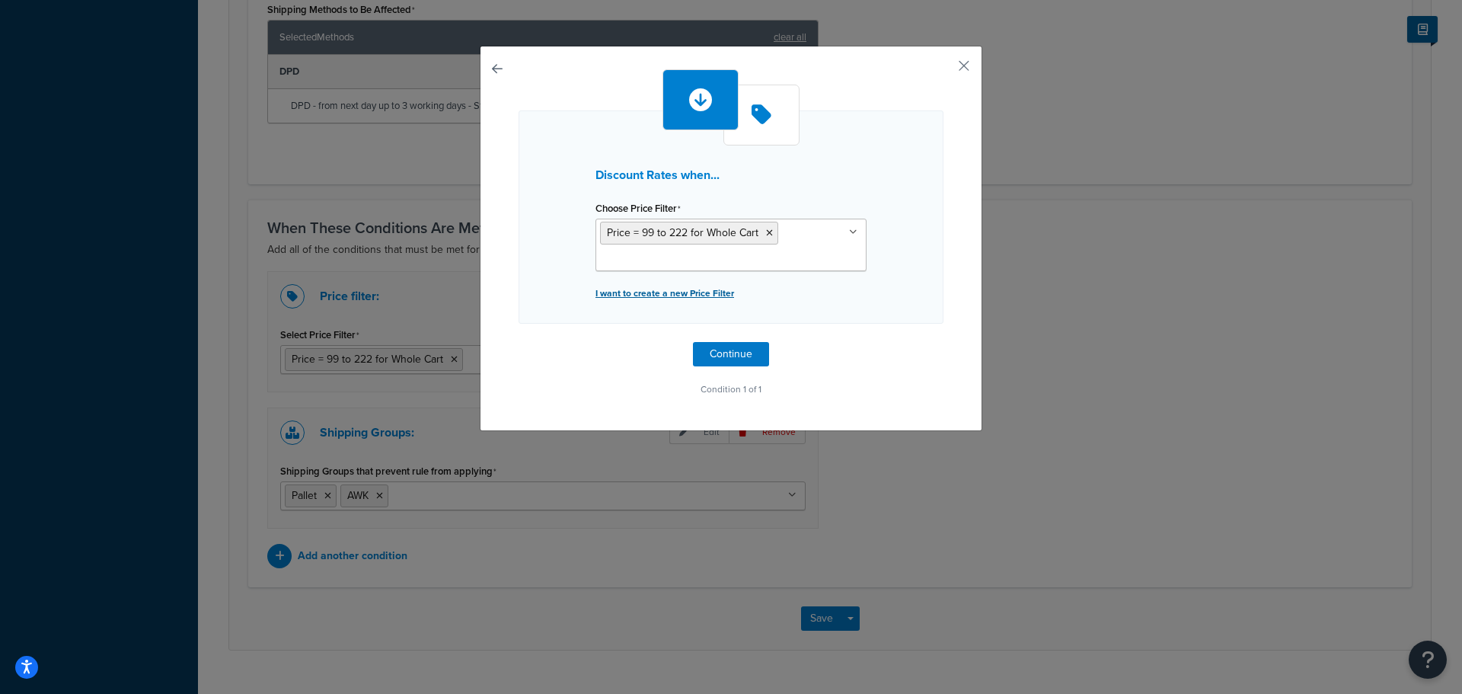
click at [669, 292] on p "I want to create a new Price Filter" at bounding box center [730, 292] width 271 height 21
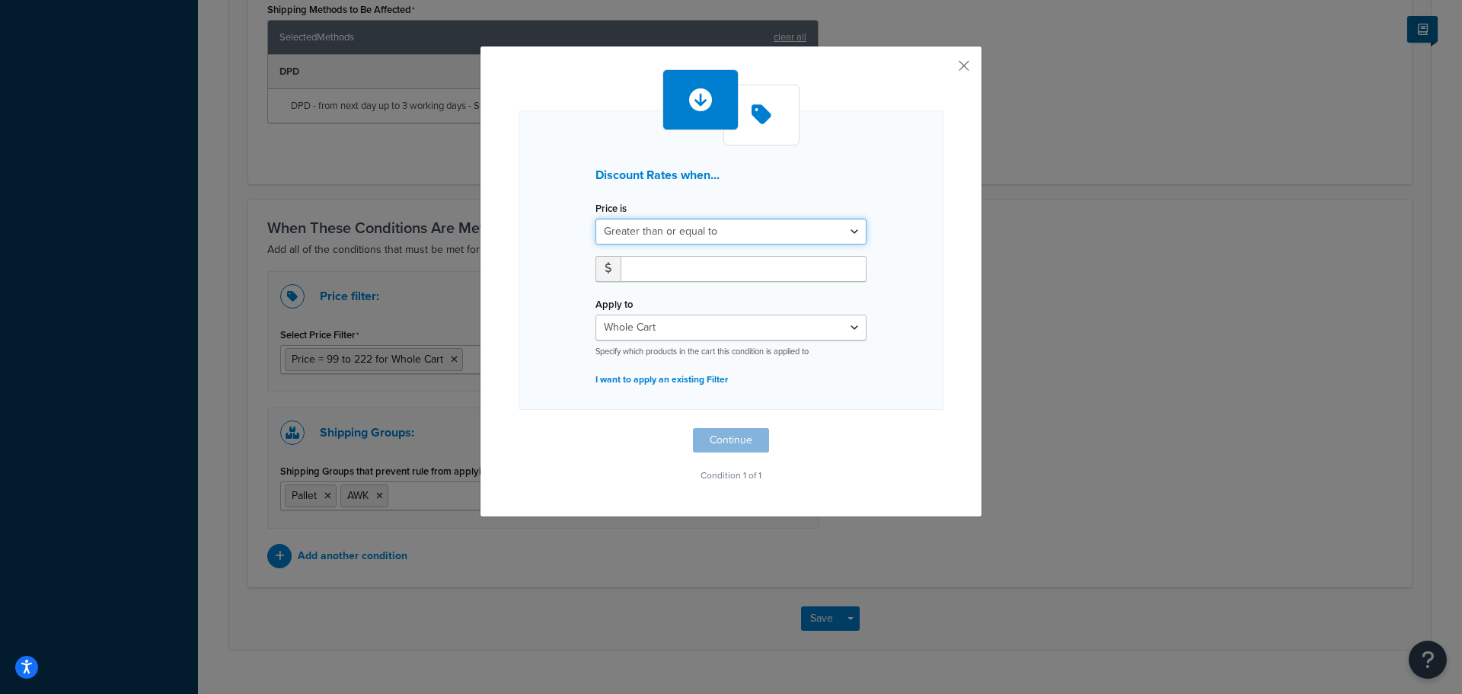
click at [710, 231] on select "Greater than or equal to Between or equal to Less than or equal to" at bounding box center [730, 232] width 271 height 26
click at [595, 219] on select "Greater than or equal to Between or equal to Less than or equal to" at bounding box center [730, 232] width 271 height 26
click at [688, 276] on input "number" at bounding box center [744, 269] width 246 height 26
type input "9"
type input "98.99"
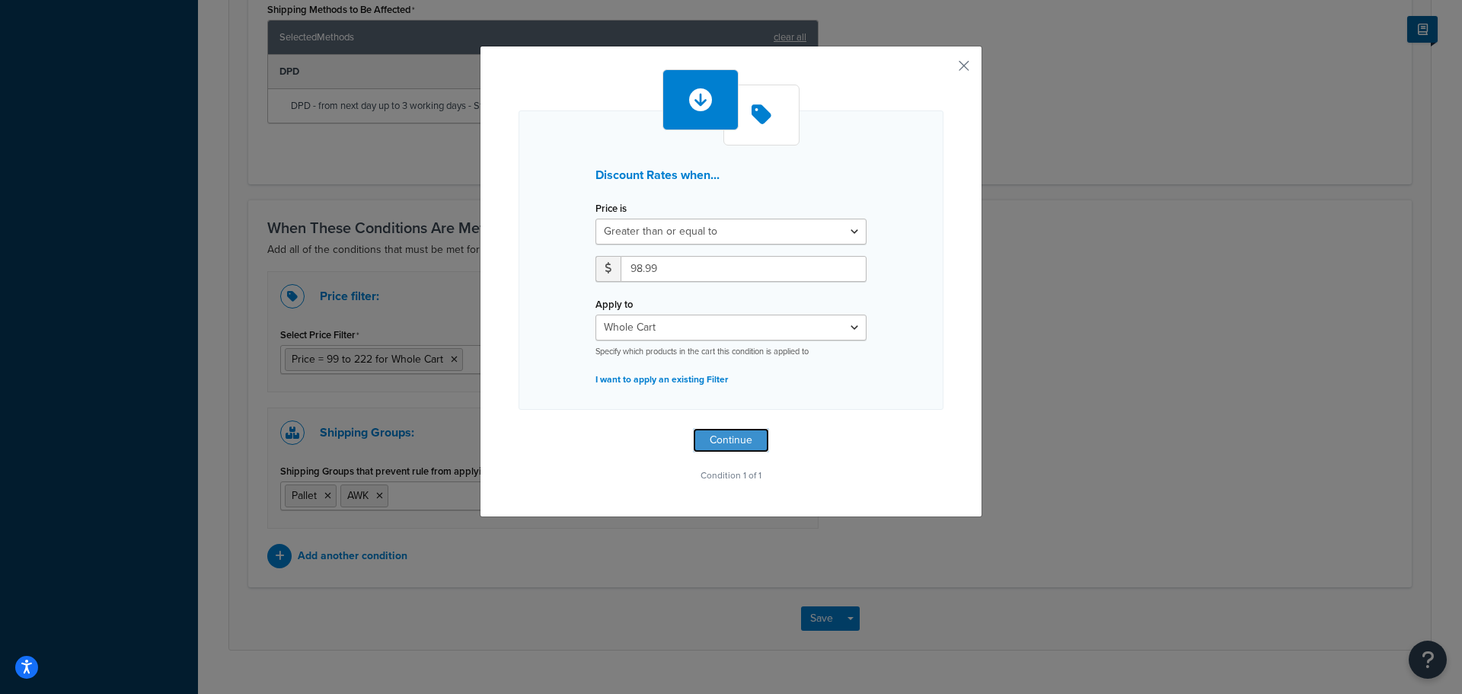
click at [732, 438] on button "Continue" at bounding box center [731, 440] width 76 height 24
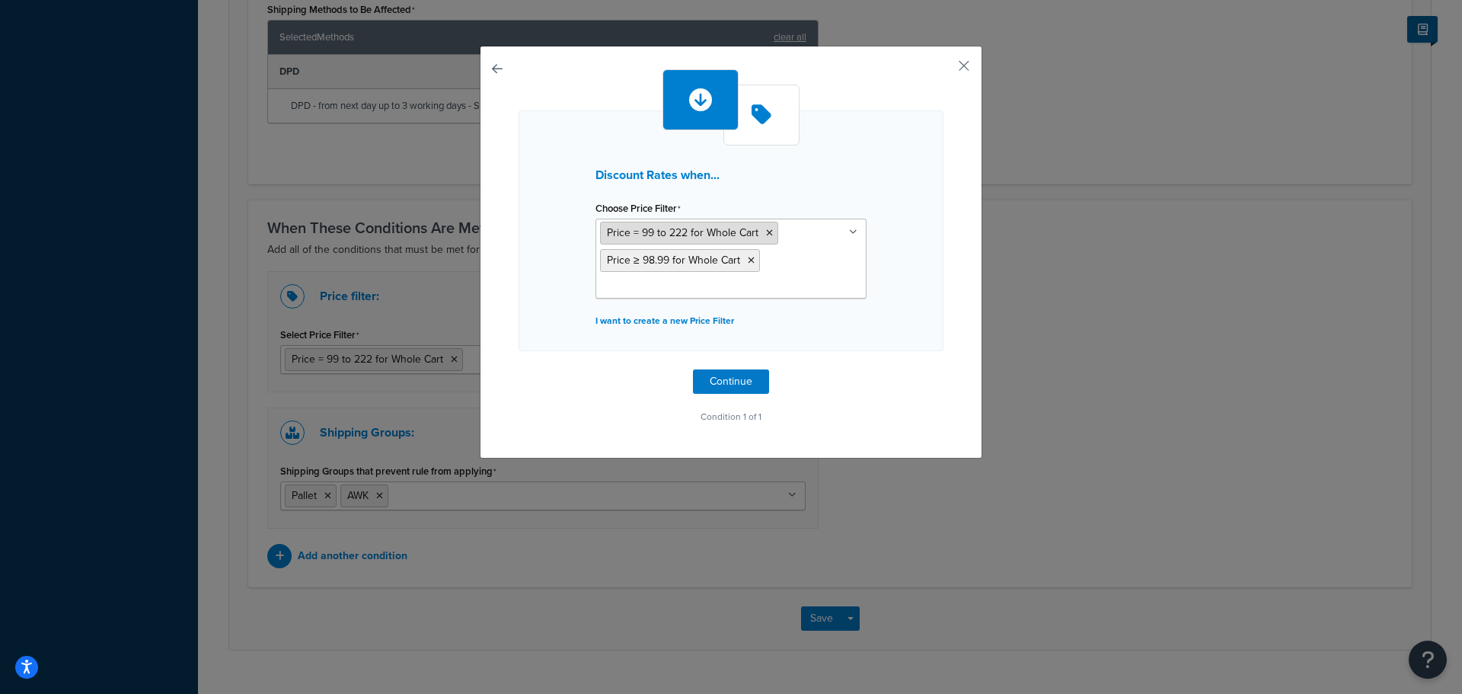
click at [766, 228] on icon at bounding box center [769, 232] width 7 height 9
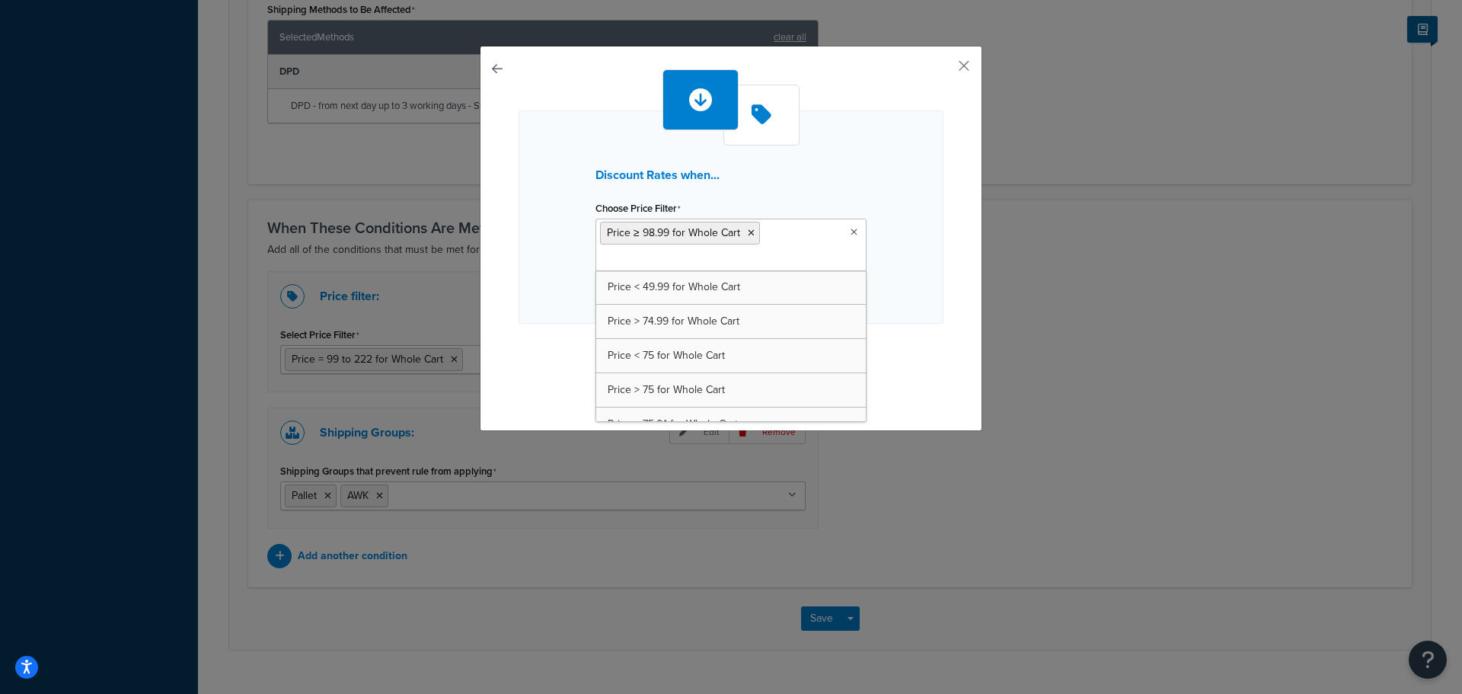
click at [921, 264] on div "Discount Rates when... Choose Price Filter Price ≥ 98.99 for Whole Cart Price <…" at bounding box center [731, 216] width 425 height 213
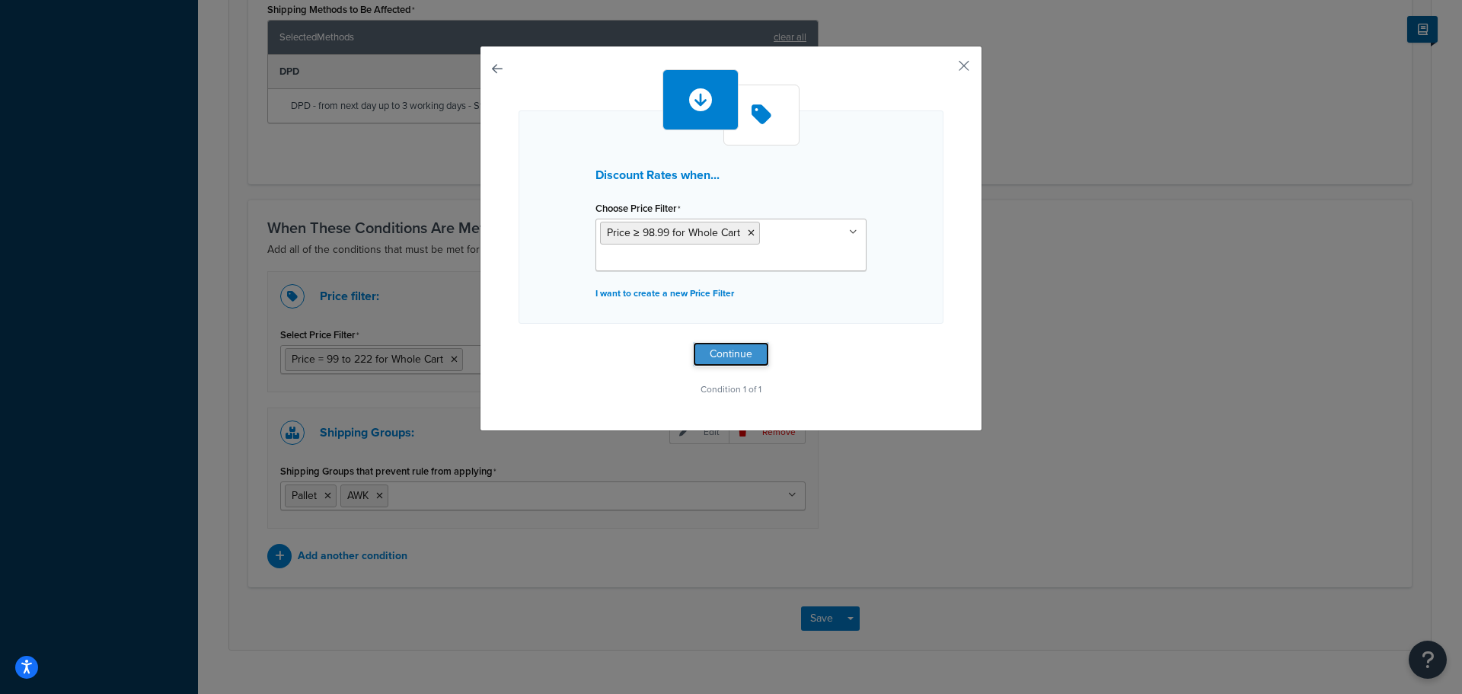
click at [725, 357] on button "Continue" at bounding box center [731, 354] width 76 height 24
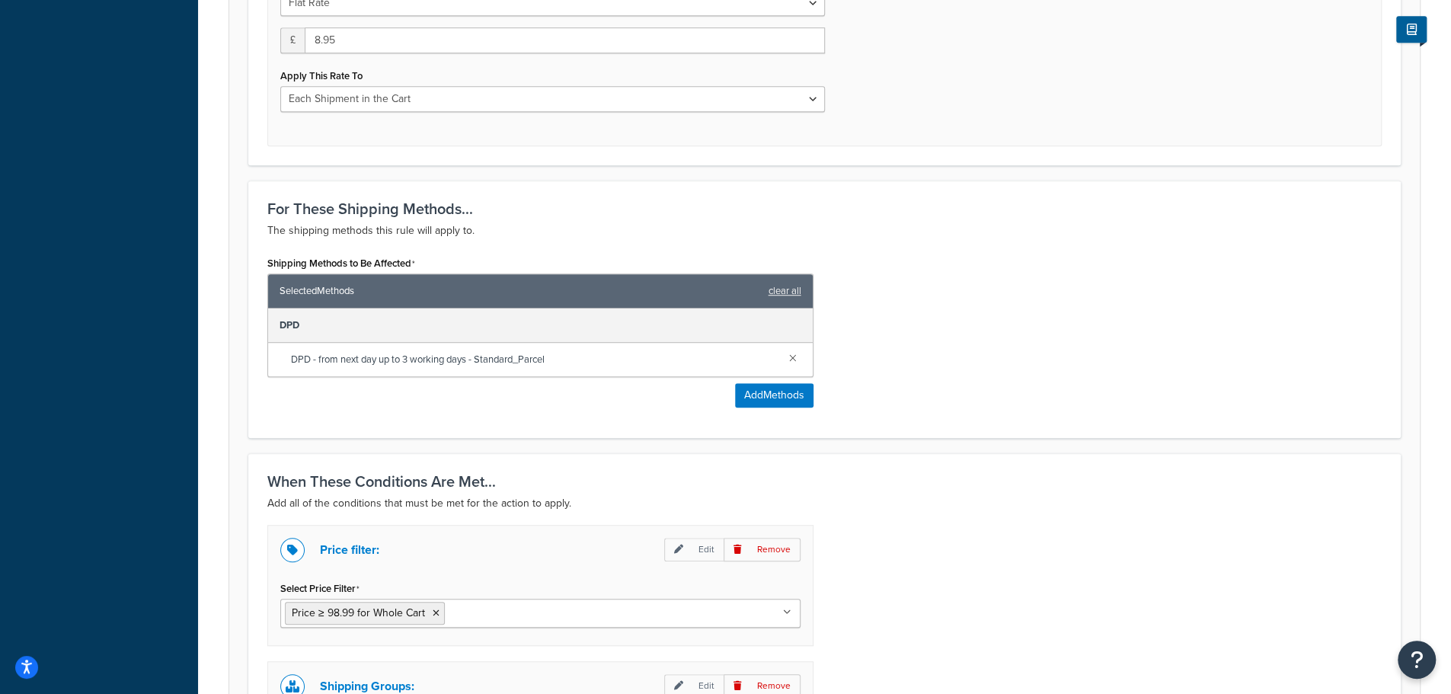
scroll to position [381, 0]
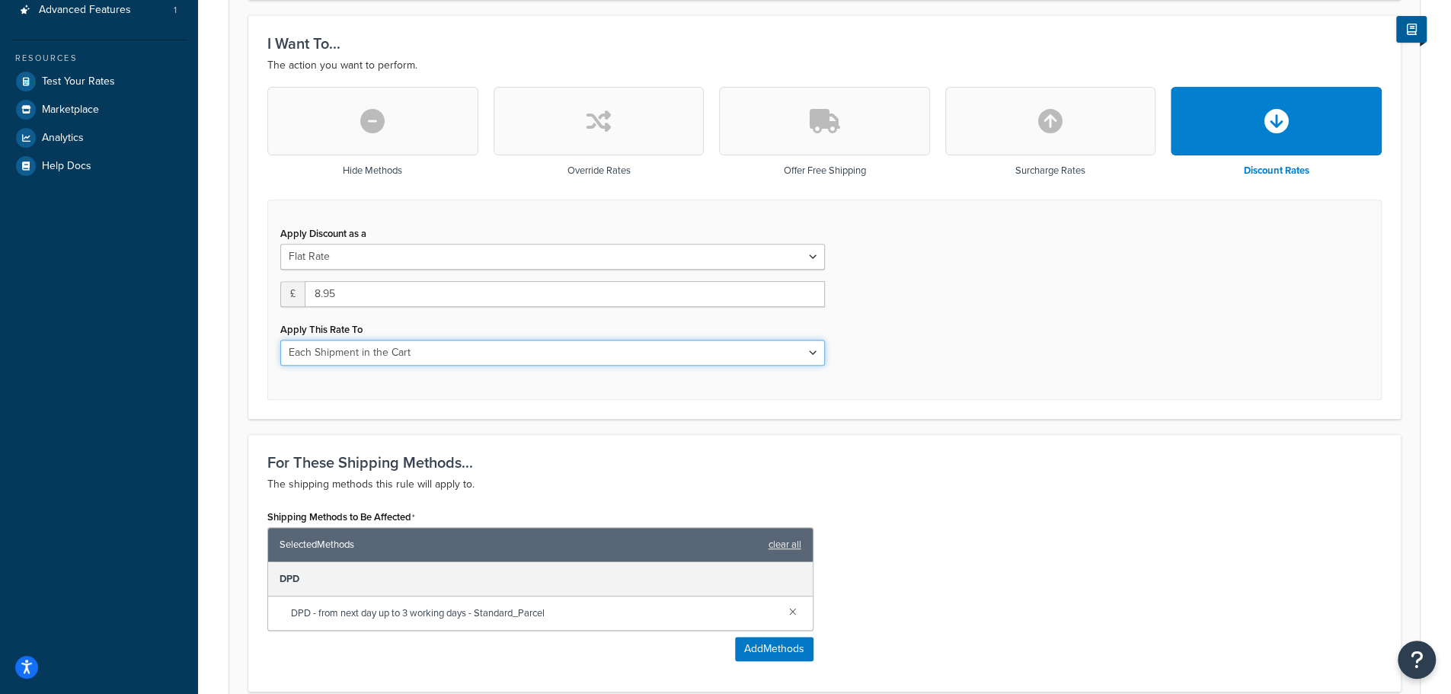
click at [499, 353] on select "Each Shipment in the Cart Each Shipping Group in the Cart Each Item within a Sh…" at bounding box center [552, 353] width 544 height 26
click at [990, 493] on p "The shipping methods this rule will apply to." at bounding box center [824, 484] width 1114 height 18
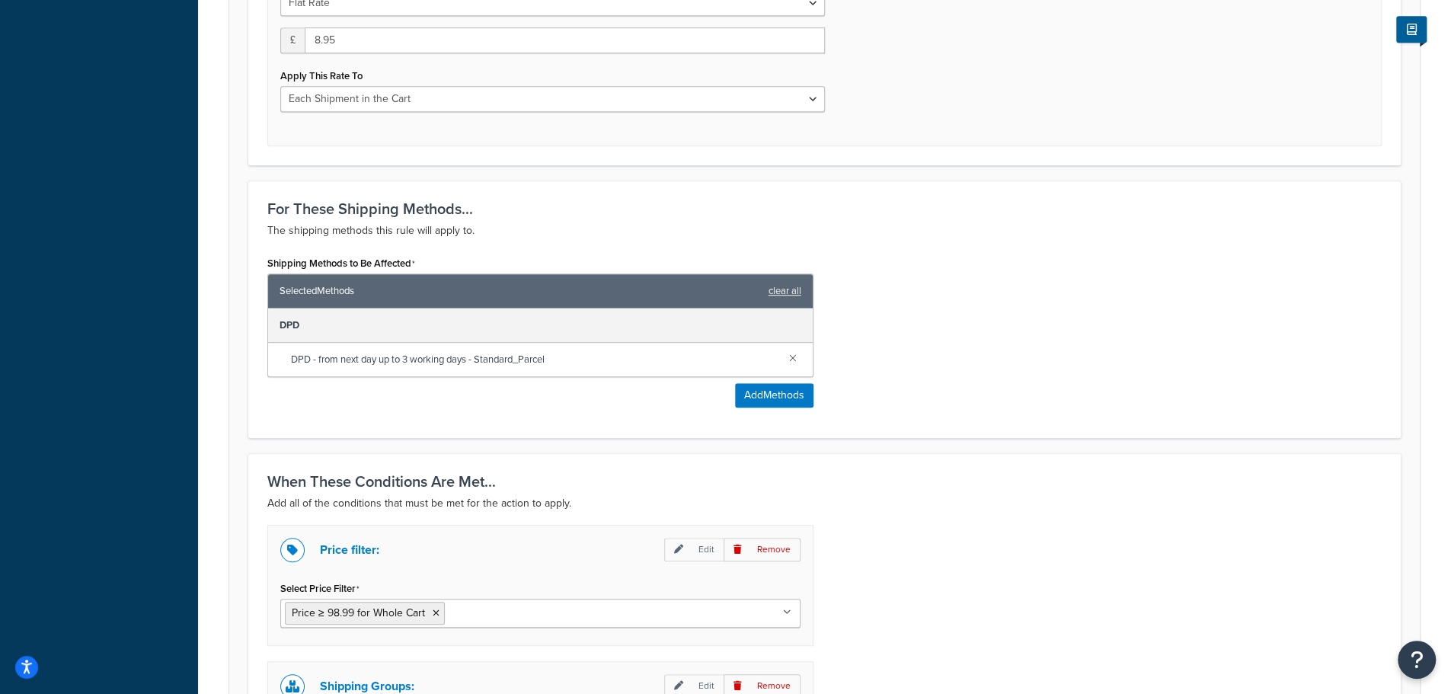
scroll to position [915, 0]
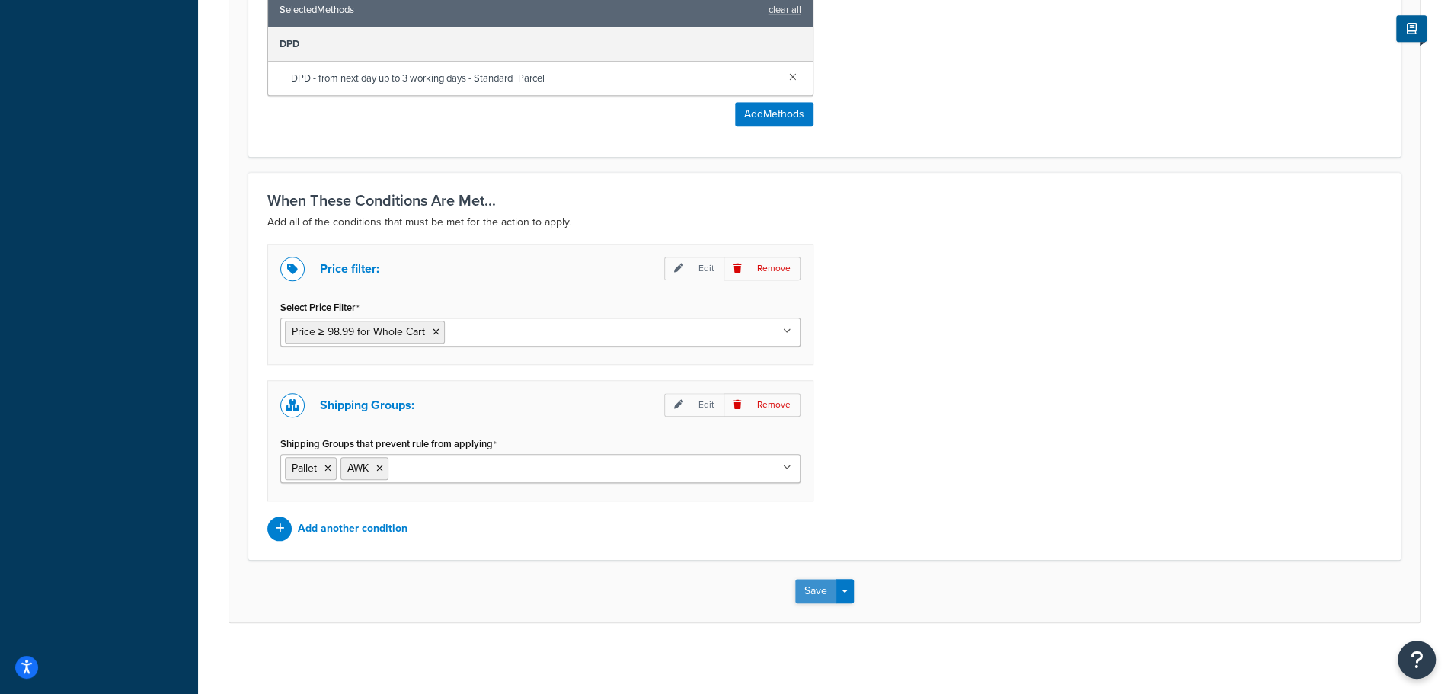
click at [812, 586] on button "Save" at bounding box center [815, 591] width 41 height 24
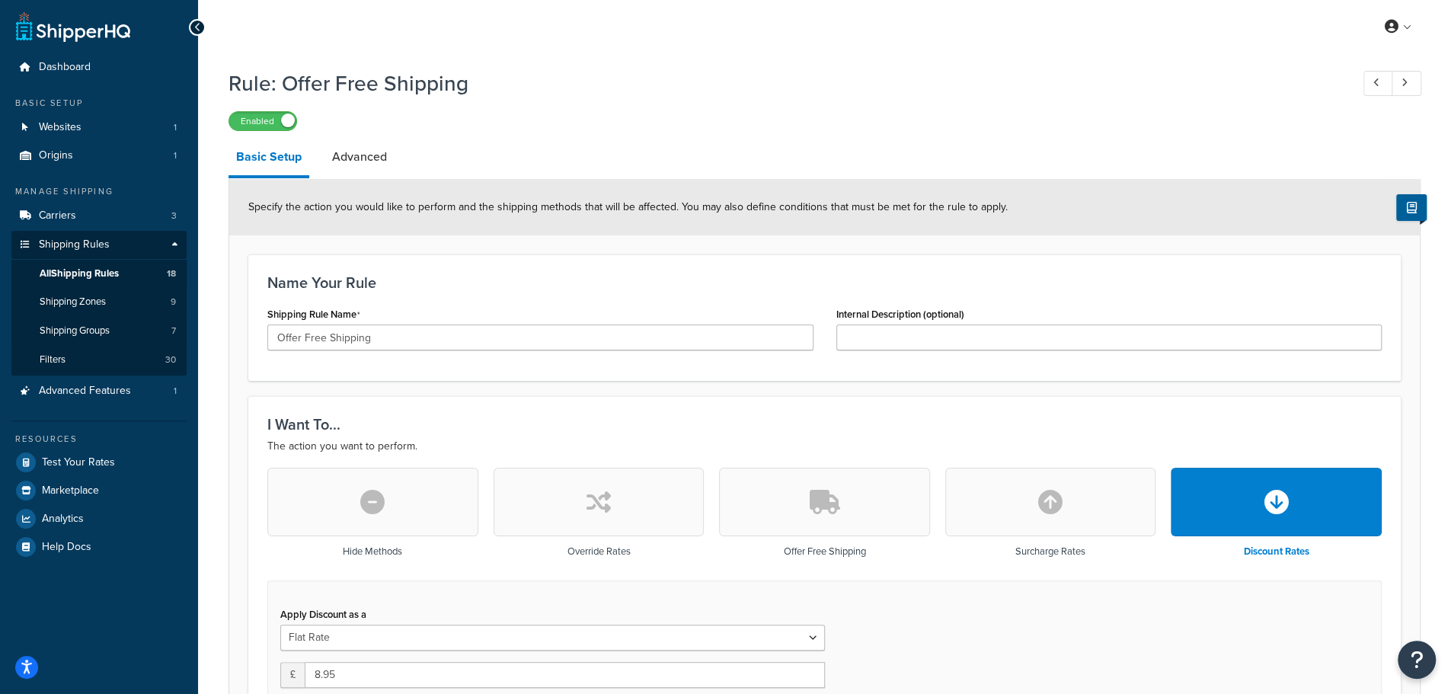
scroll to position [507, 0]
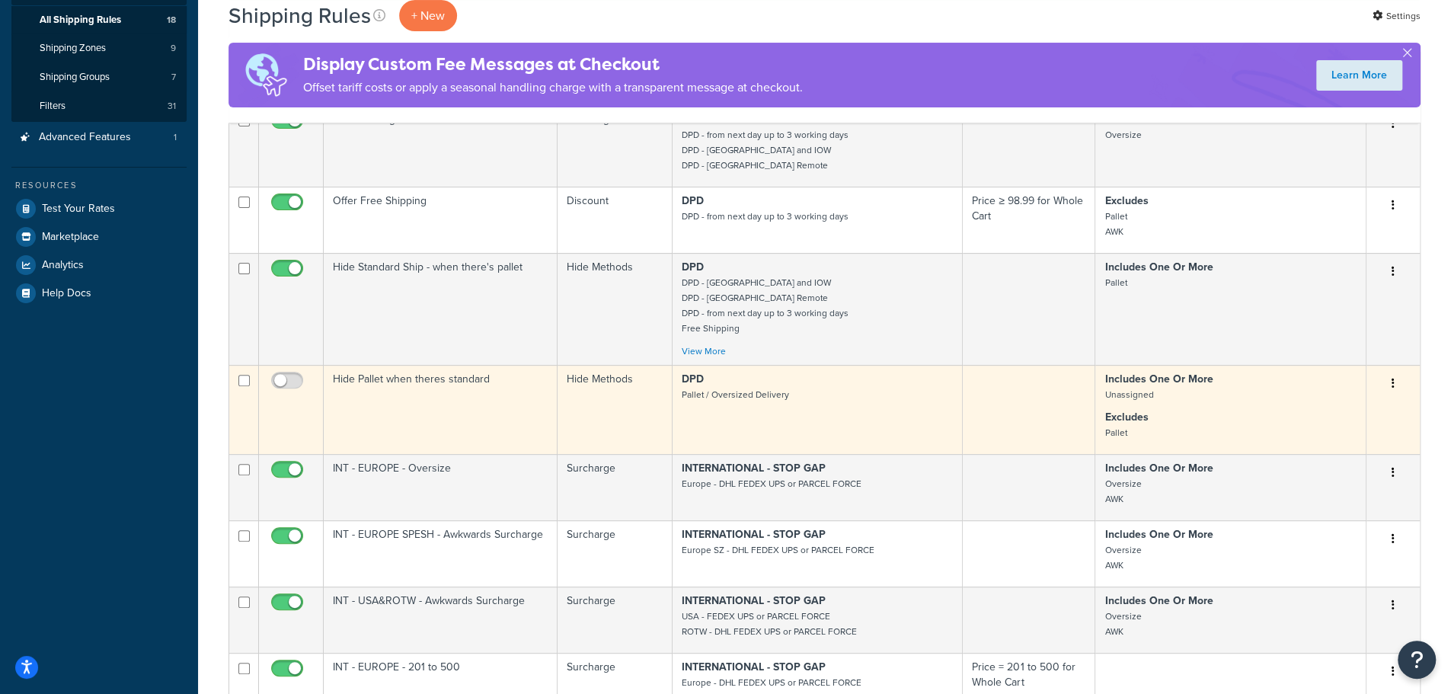
scroll to position [126, 0]
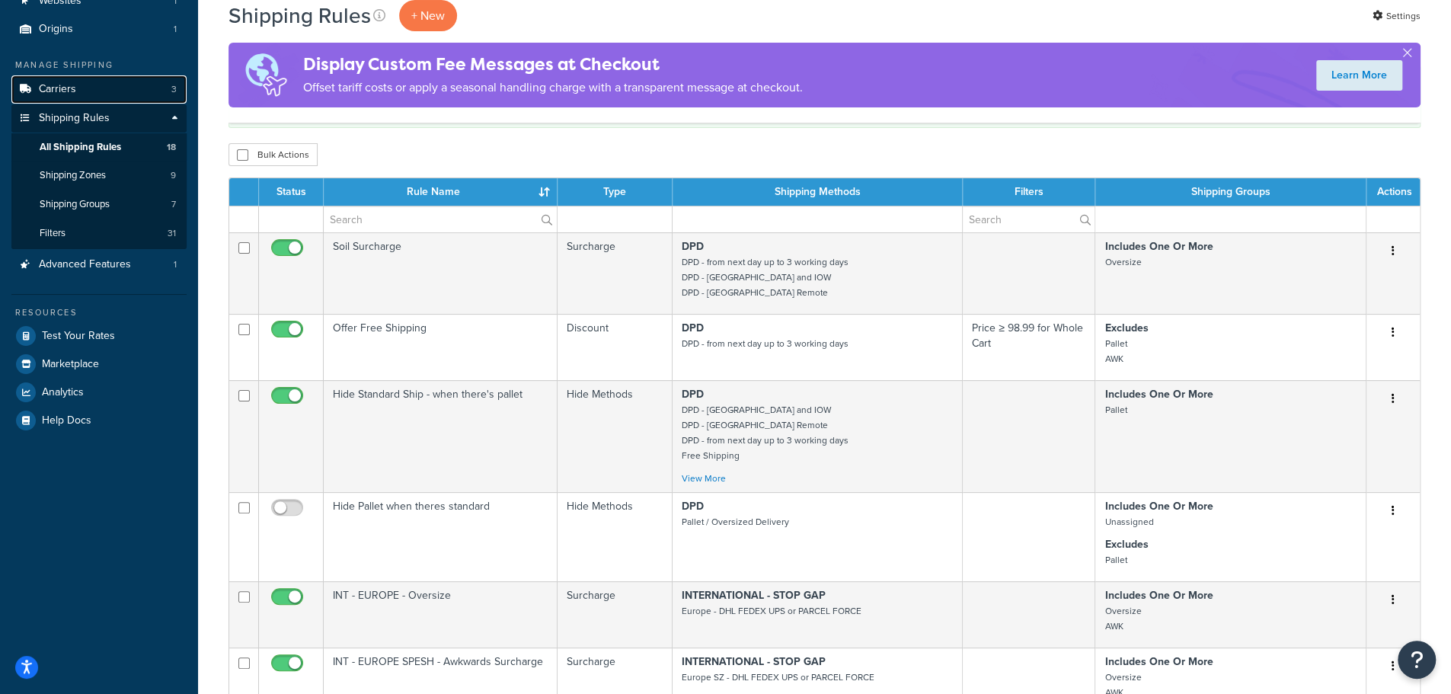
click at [64, 85] on span "Carriers" at bounding box center [57, 89] width 37 height 13
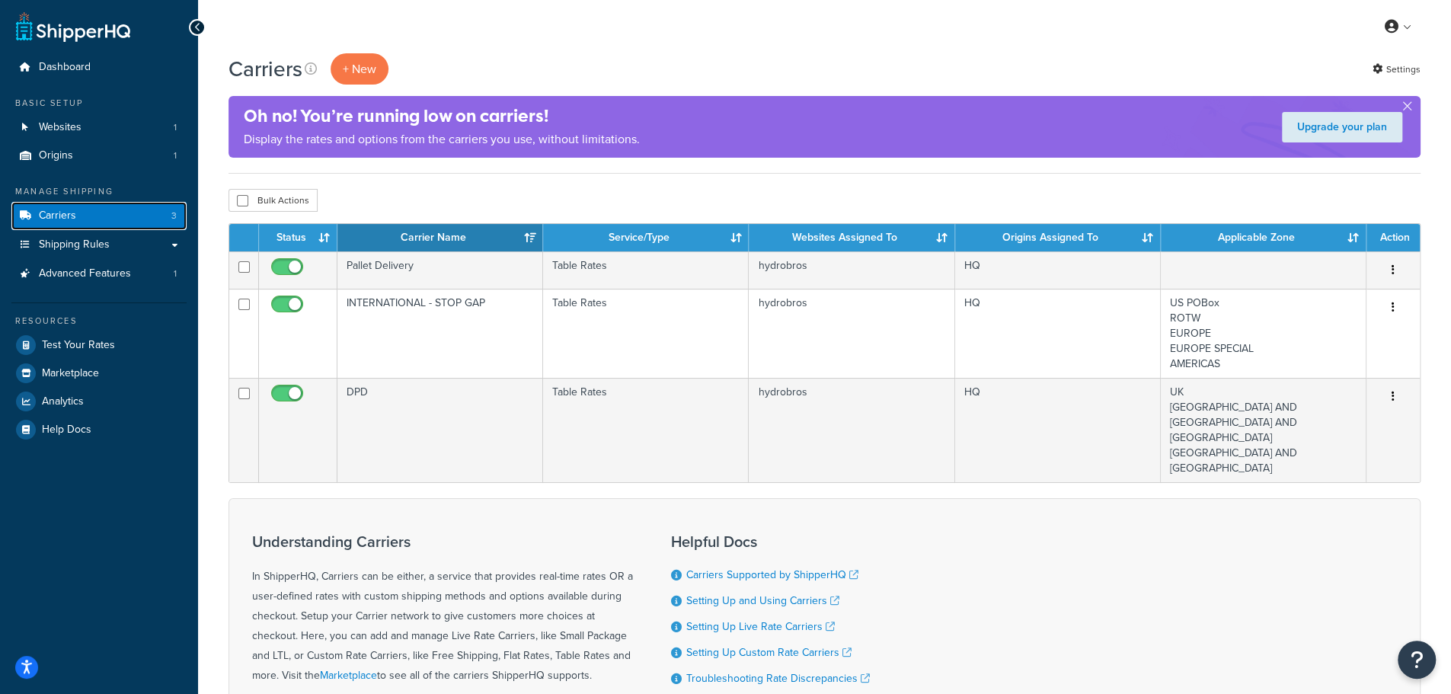
click at [98, 215] on link "Carriers 3" at bounding box center [98, 216] width 175 height 28
click at [102, 240] on span "Shipping Rules" at bounding box center [74, 244] width 71 height 13
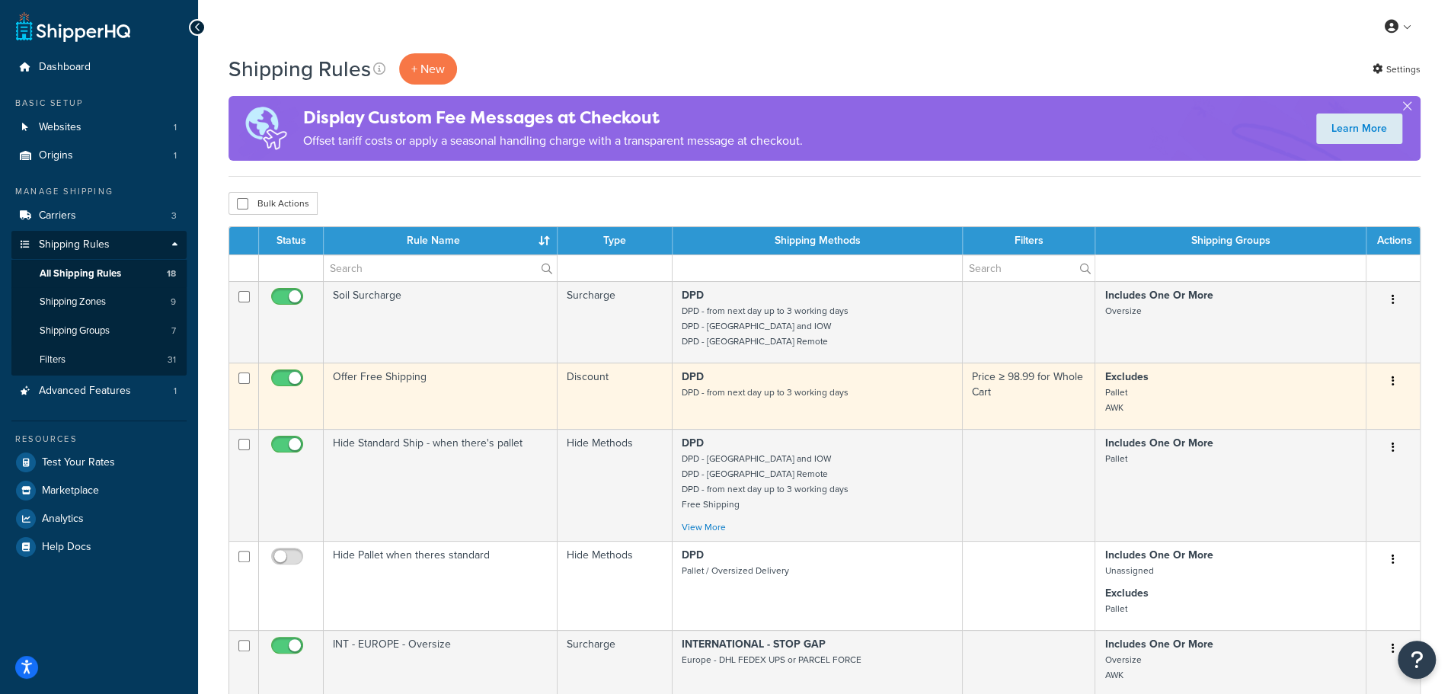
click at [714, 381] on p "DPD DPD - from next day up to 3 working days" at bounding box center [816, 384] width 271 height 30
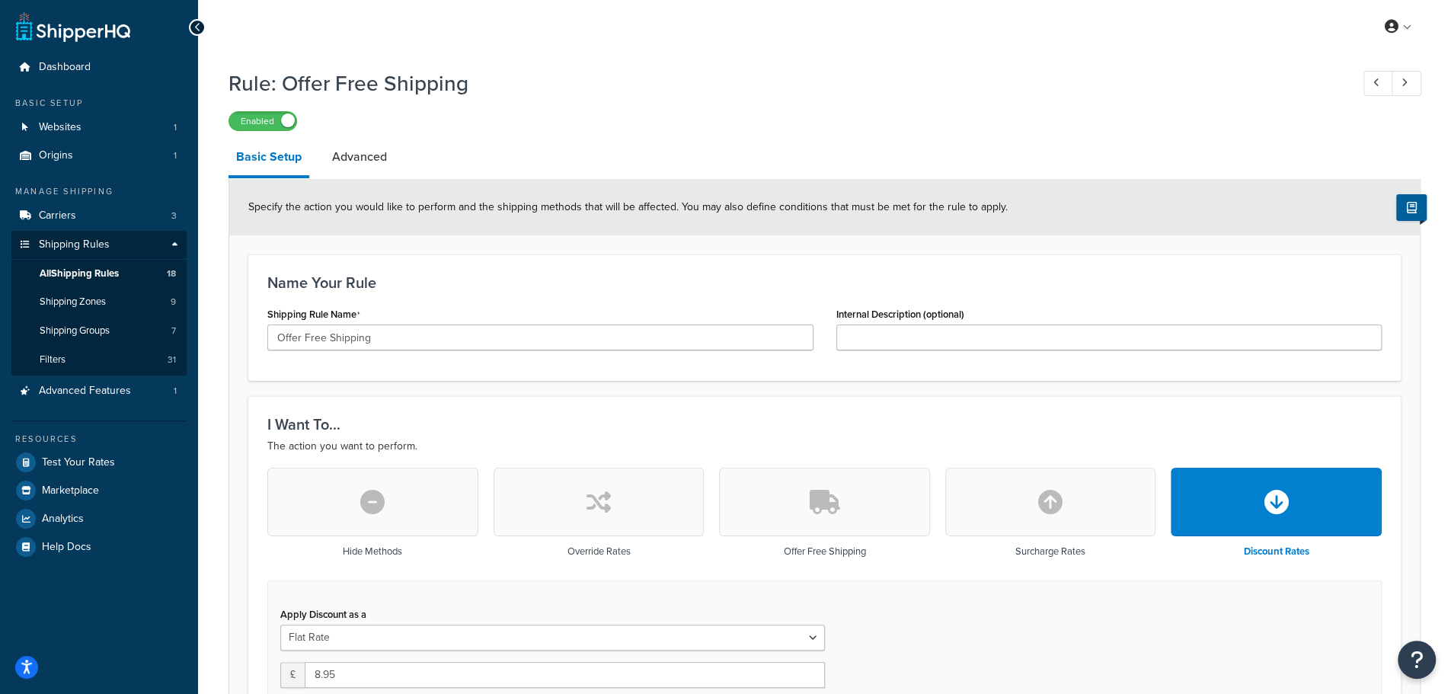
click at [403, 175] on li "Advanced" at bounding box center [366, 157] width 85 height 37
click at [337, 161] on link "Advanced" at bounding box center [359, 157] width 70 height 37
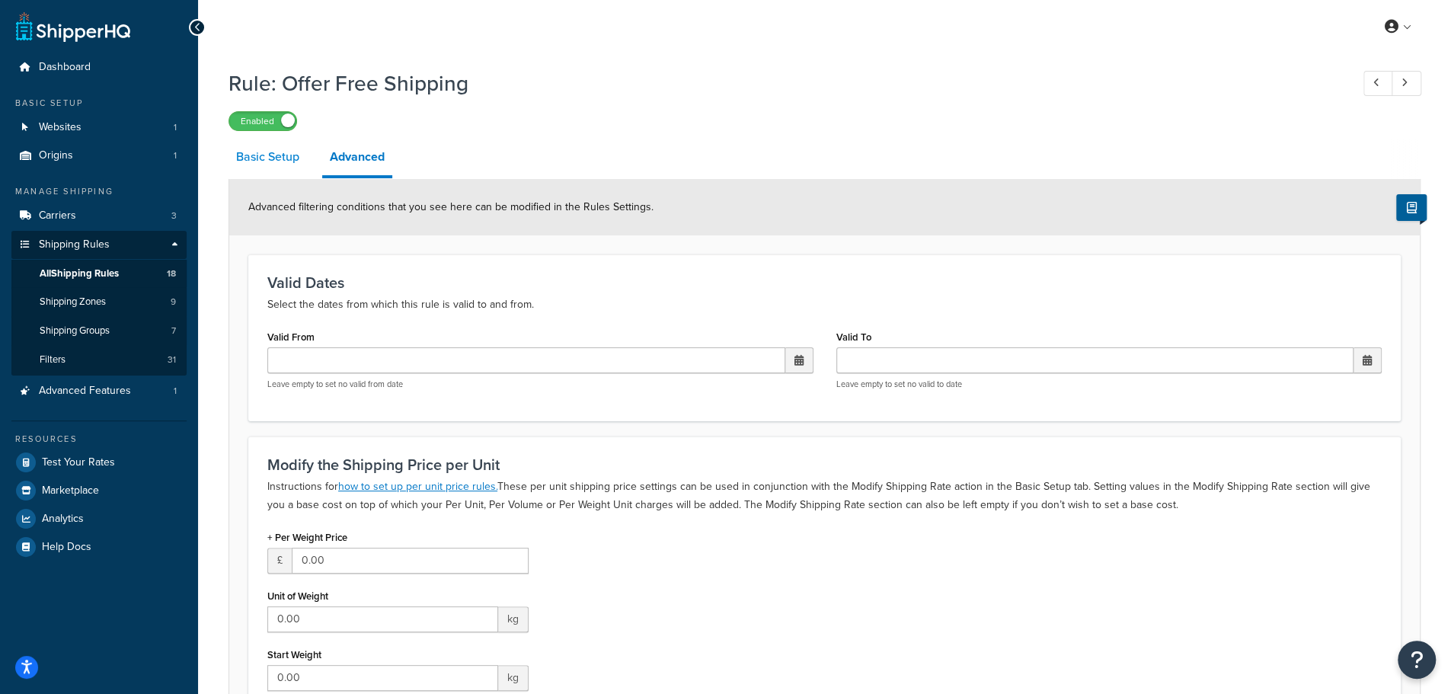
click at [262, 147] on link "Basic Setup" at bounding box center [267, 157] width 78 height 37
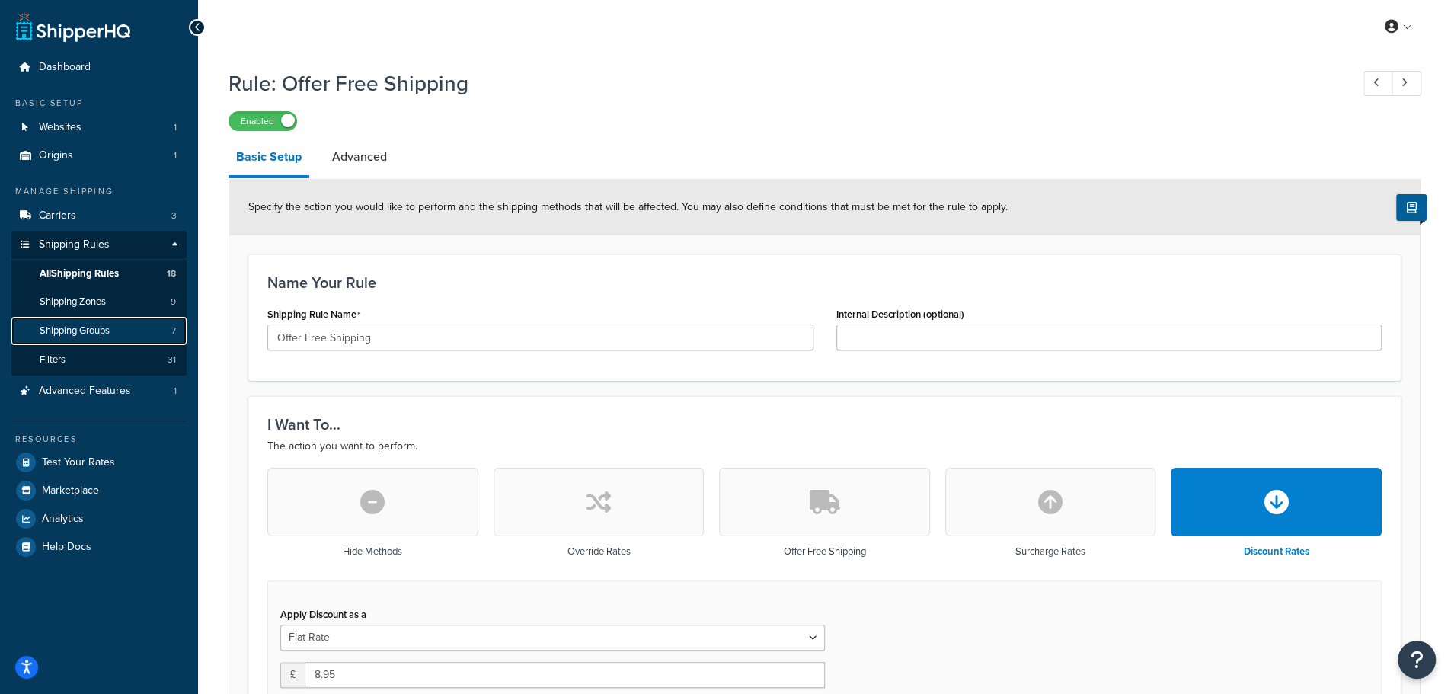
click at [113, 340] on link "Shipping Groups 7" at bounding box center [98, 331] width 175 height 28
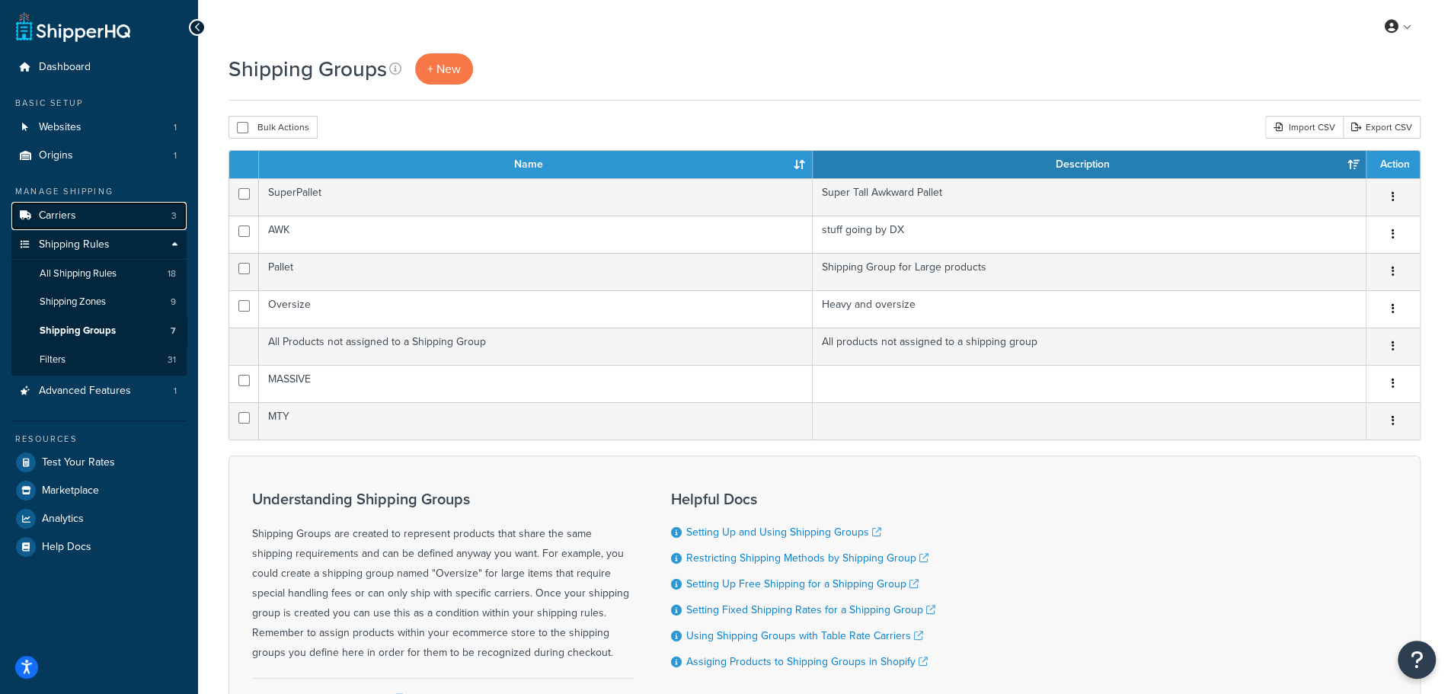
click at [113, 222] on link "Carriers 3" at bounding box center [98, 216] width 175 height 28
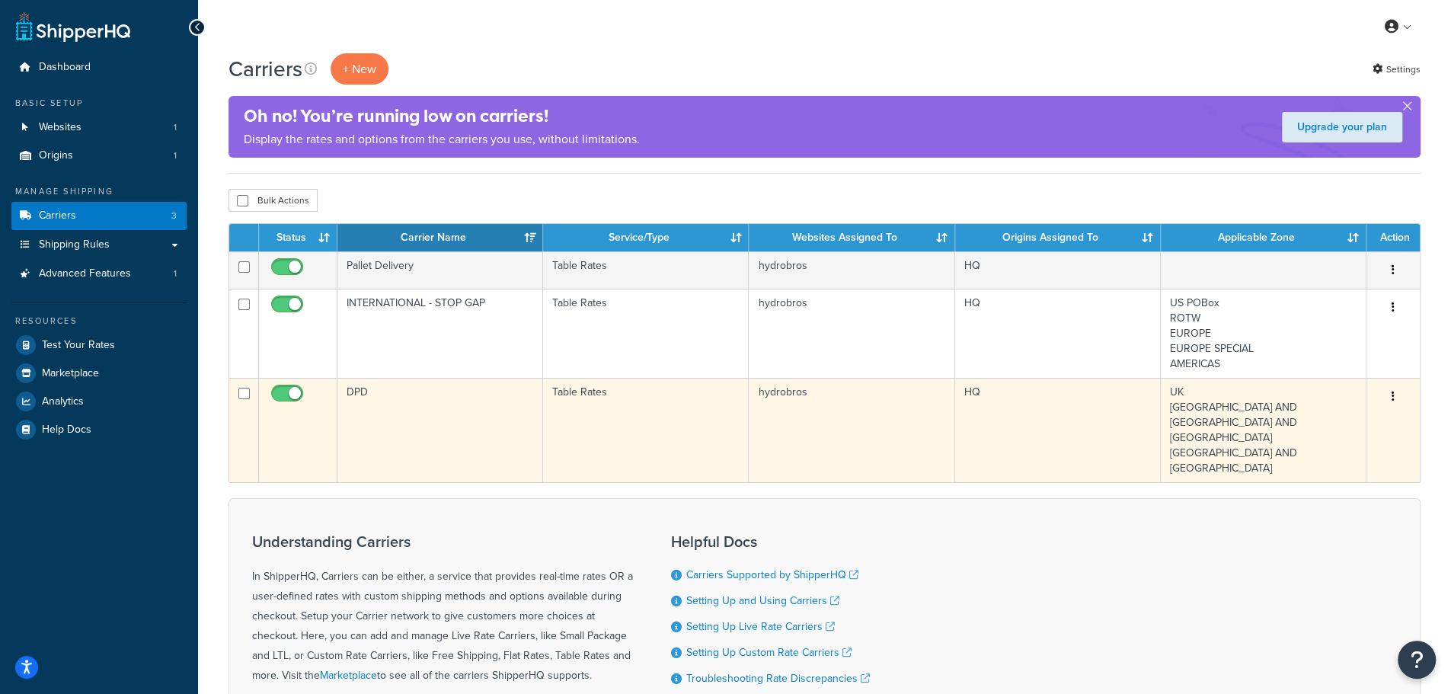
click at [369, 398] on td "DPD" at bounding box center [440, 430] width 206 height 104
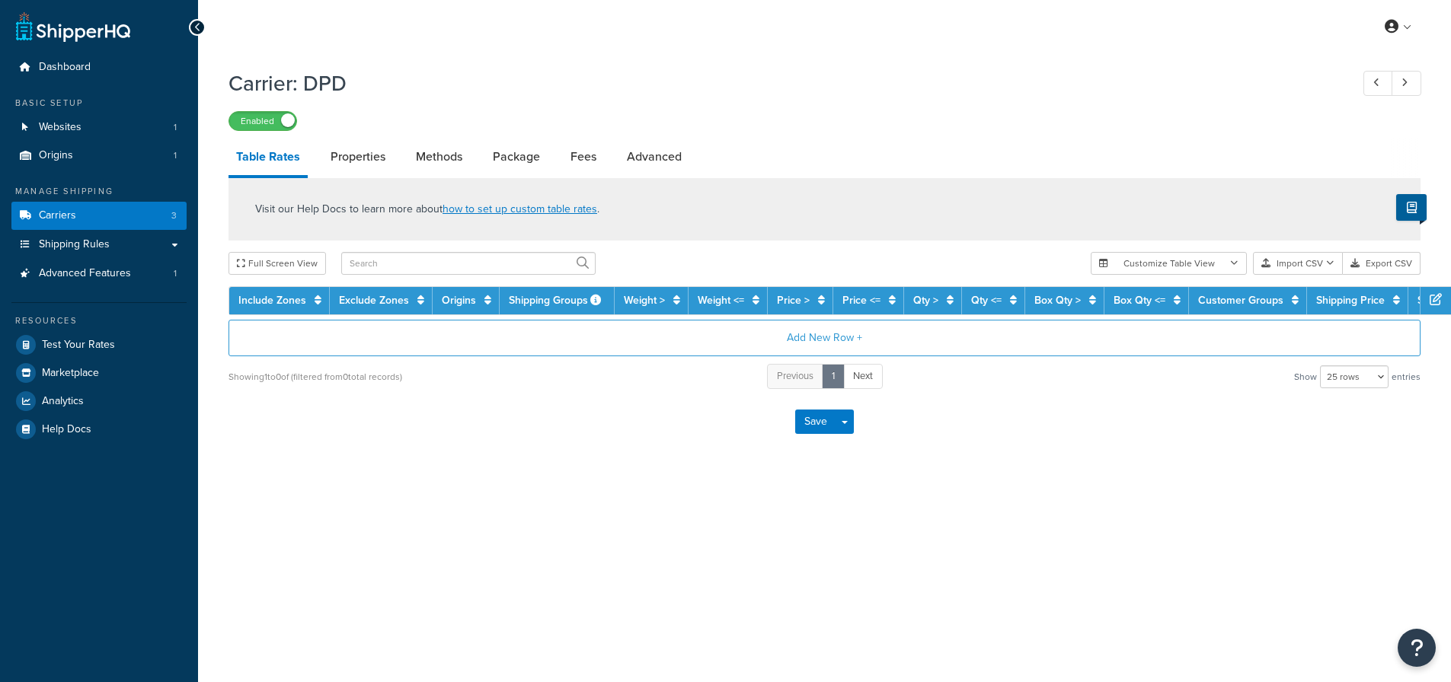
select select "25"
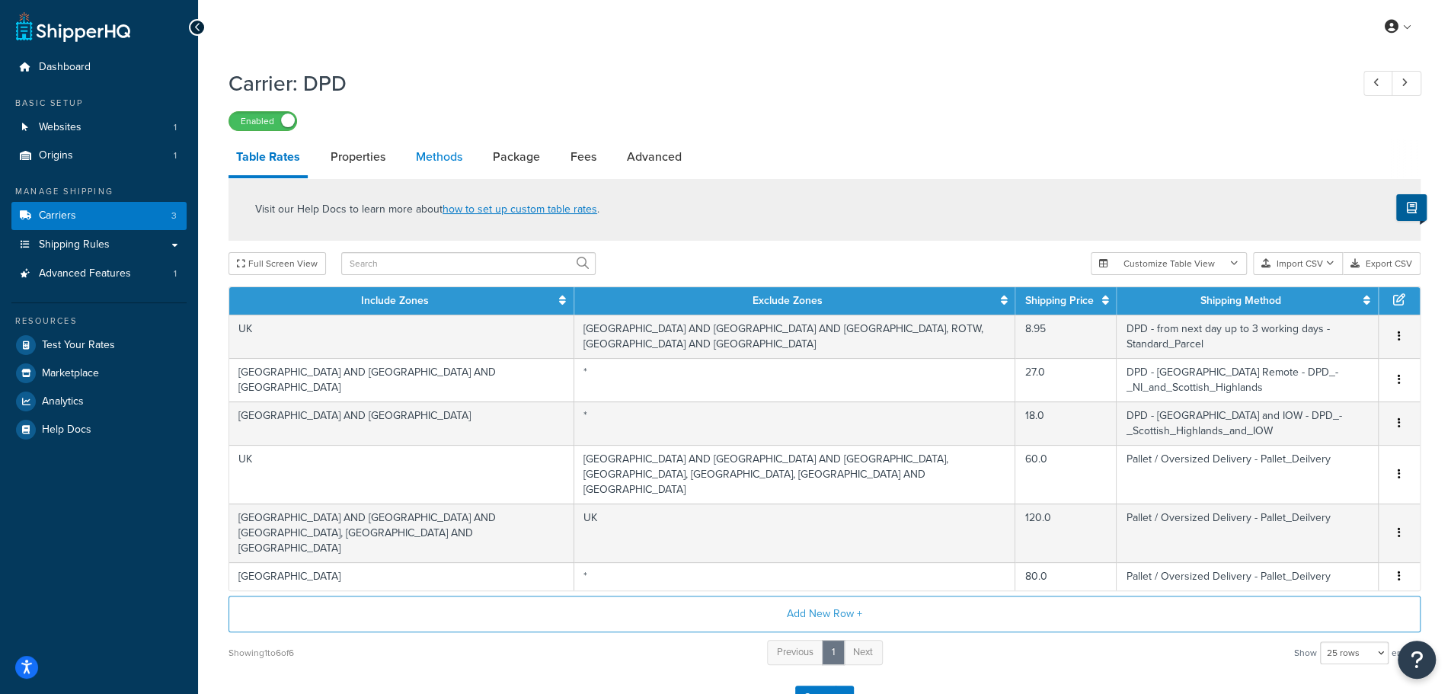
click at [443, 158] on link "Methods" at bounding box center [439, 157] width 62 height 37
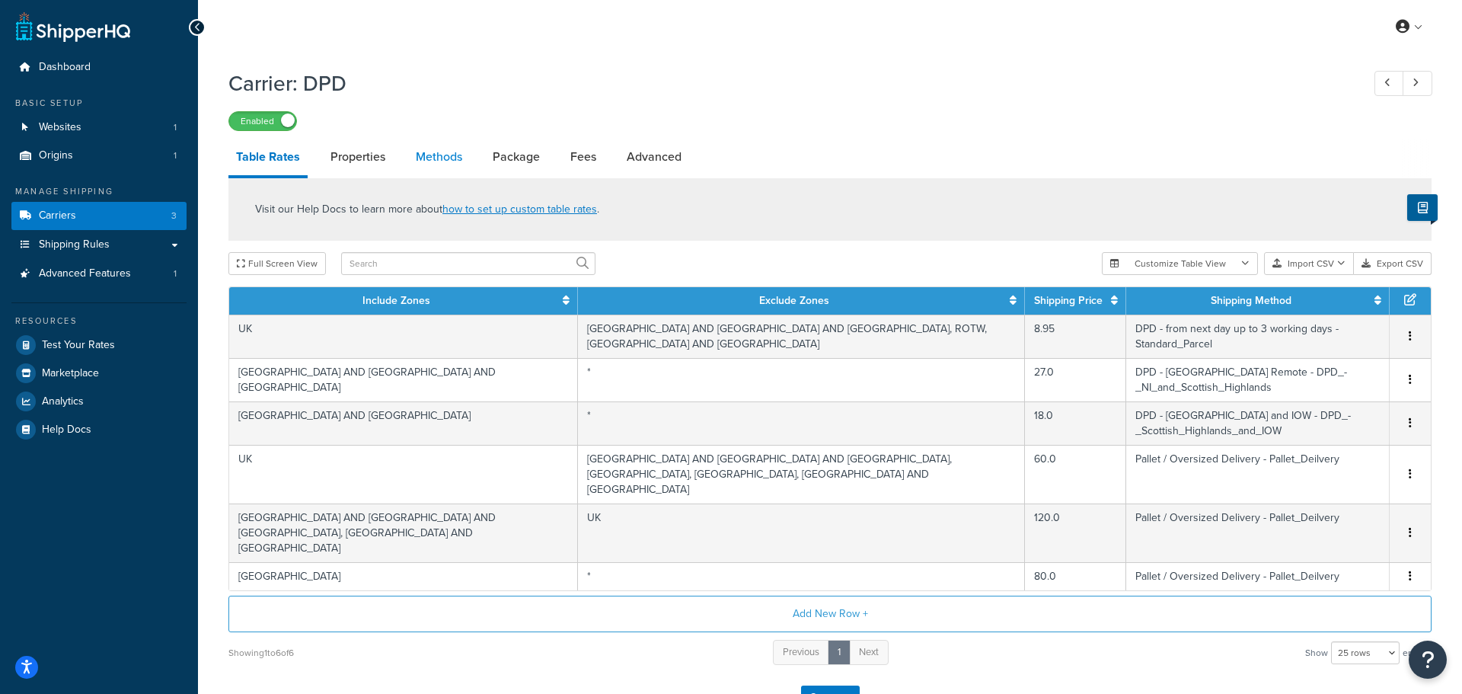
select select "25"
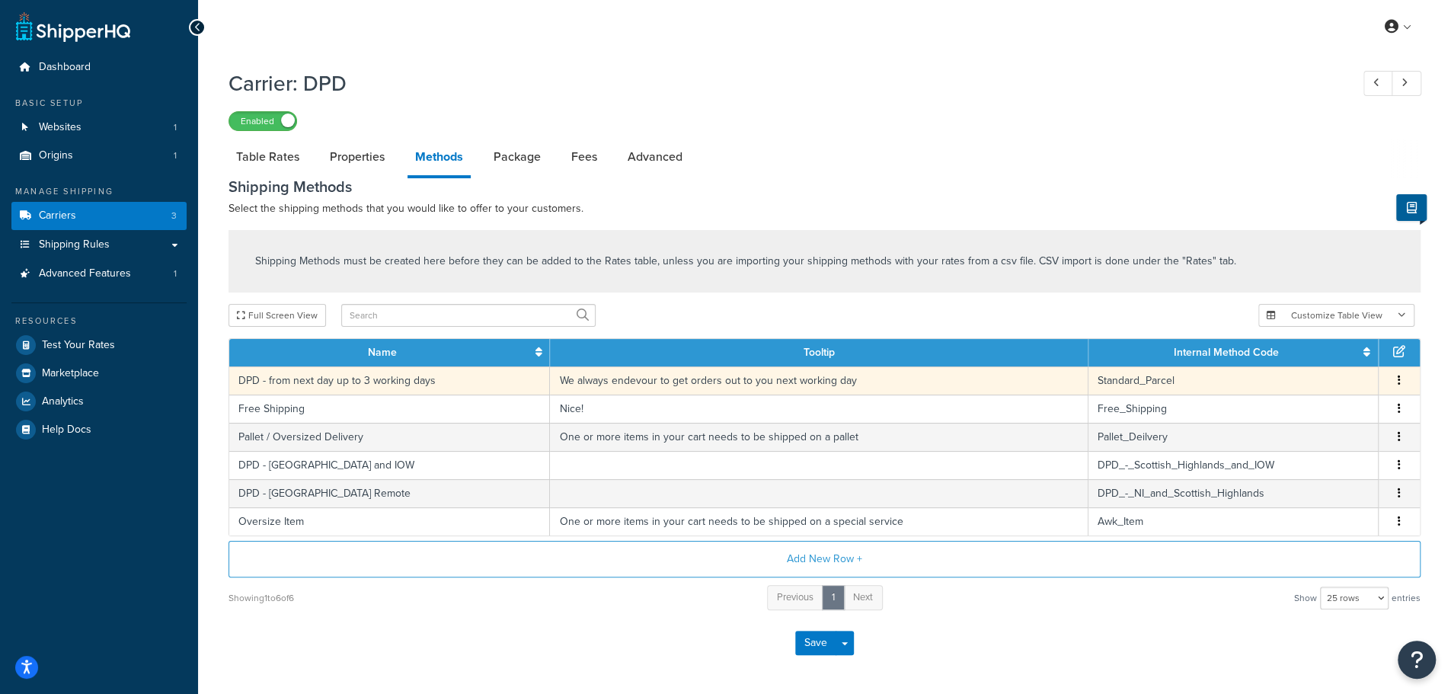
click at [410, 378] on td "DPD - from next day up to 3 working days" at bounding box center [389, 380] width 321 height 28
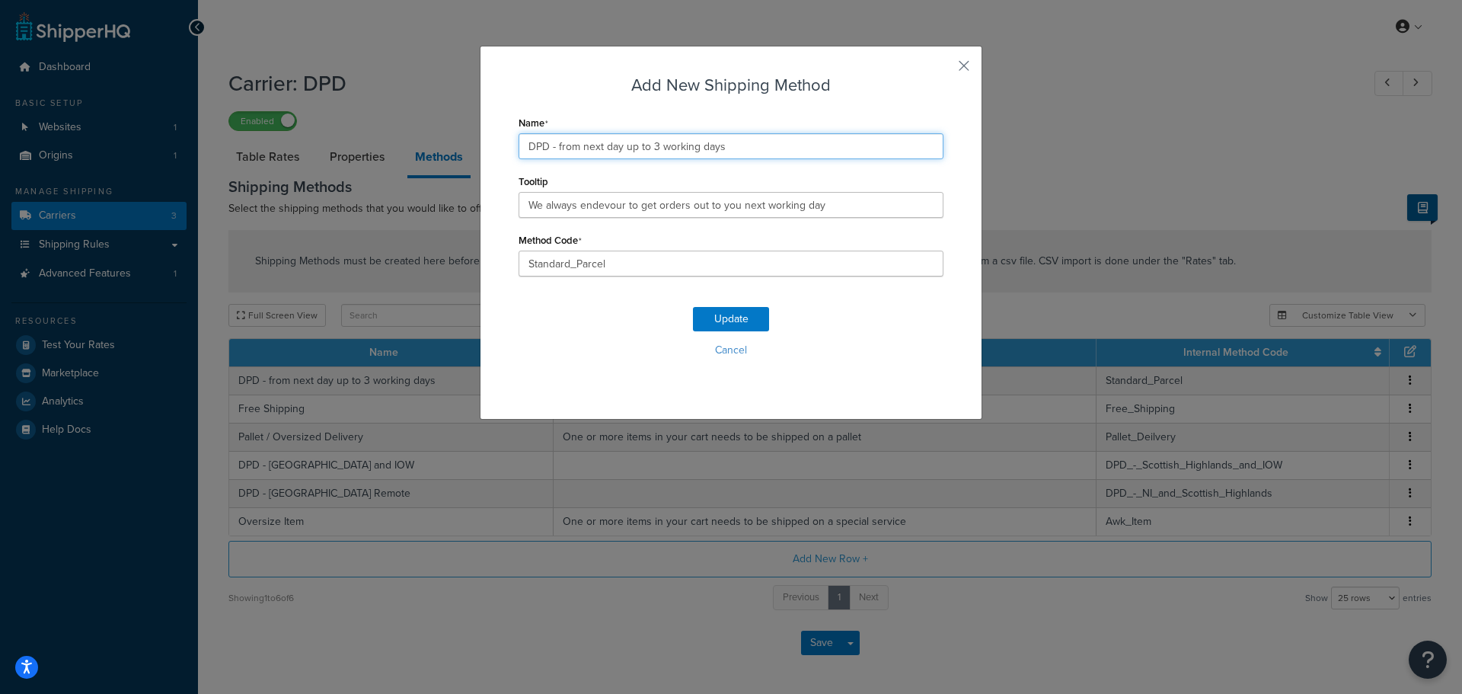
click at [568, 142] on input "DPD - from next day up to 3 working days" at bounding box center [731, 146] width 425 height 26
type input "DPD - 1 to 2 working days (from dispatch)"
click at [739, 313] on button "Update" at bounding box center [731, 319] width 76 height 24
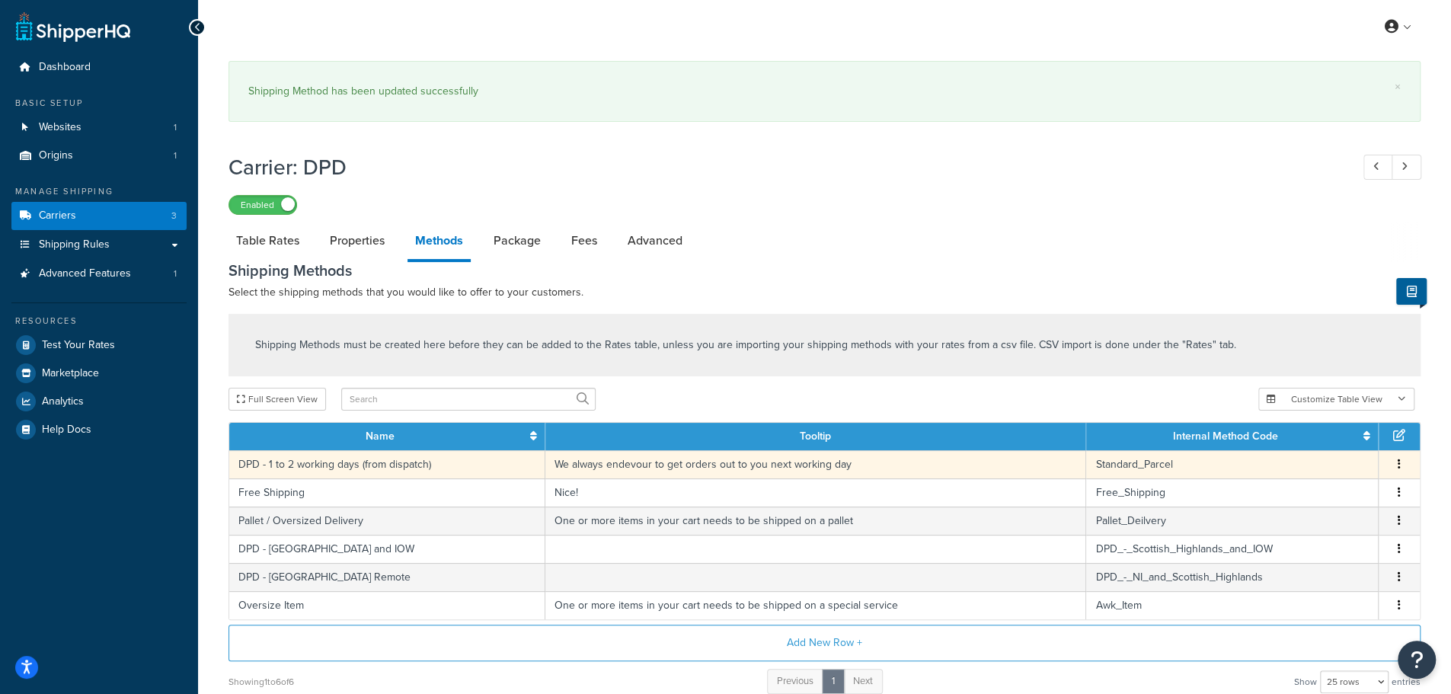
click at [747, 465] on td "We always endevour to get orders out to you next working day" at bounding box center [815, 464] width 541 height 28
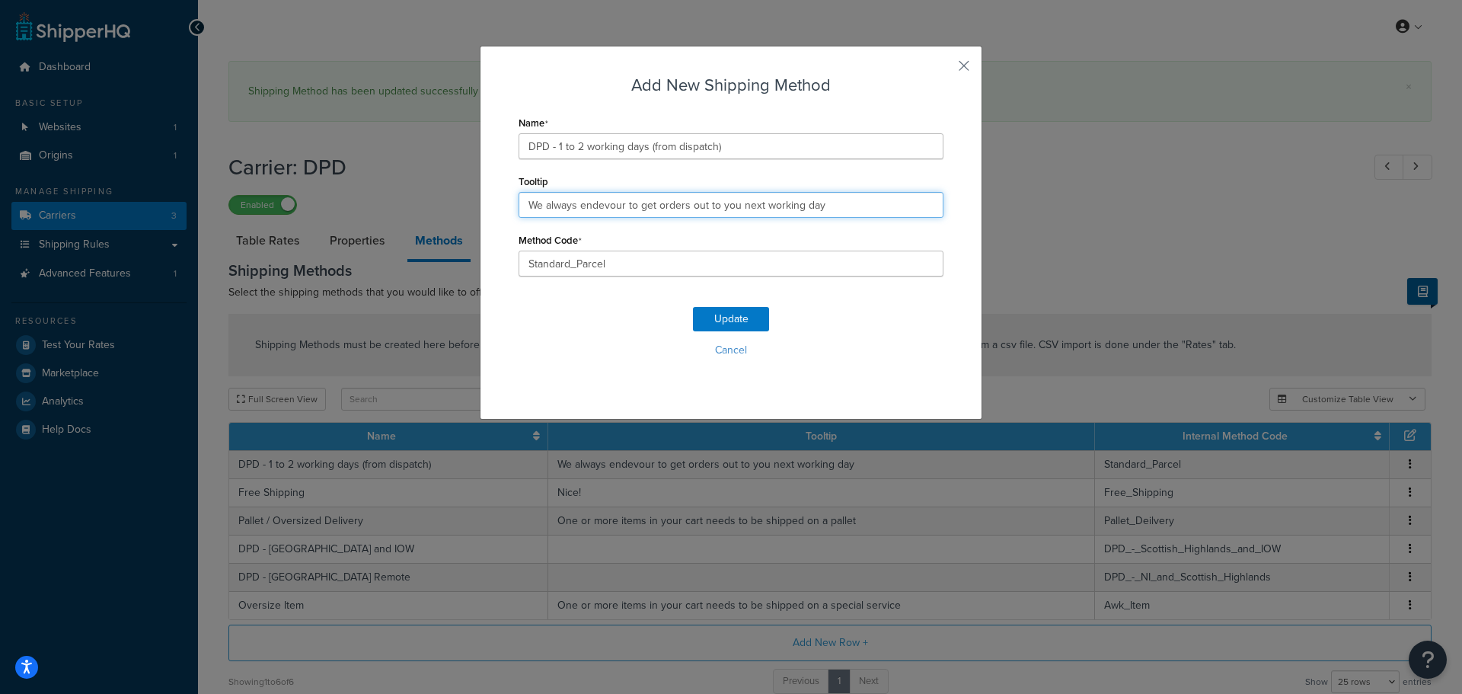
drag, startPoint x: 838, startPoint y: 208, endPoint x: 364, endPoint y: 164, distance: 475.7
click at [358, 164] on div "Add New Shipping Method Name DPD - 1 to 2 working days (from dispatch) Tooltip …" at bounding box center [731, 347] width 1462 height 694
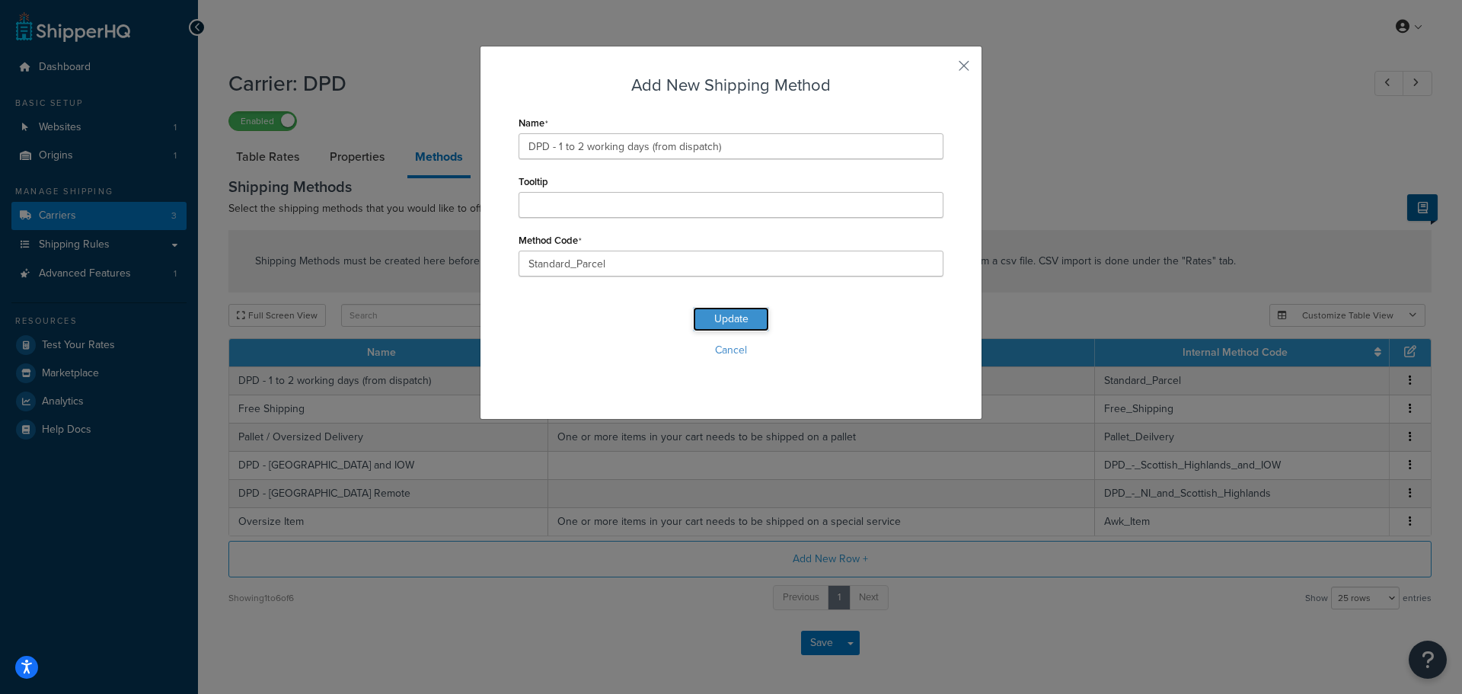
click at [739, 315] on button "Update" at bounding box center [731, 319] width 76 height 24
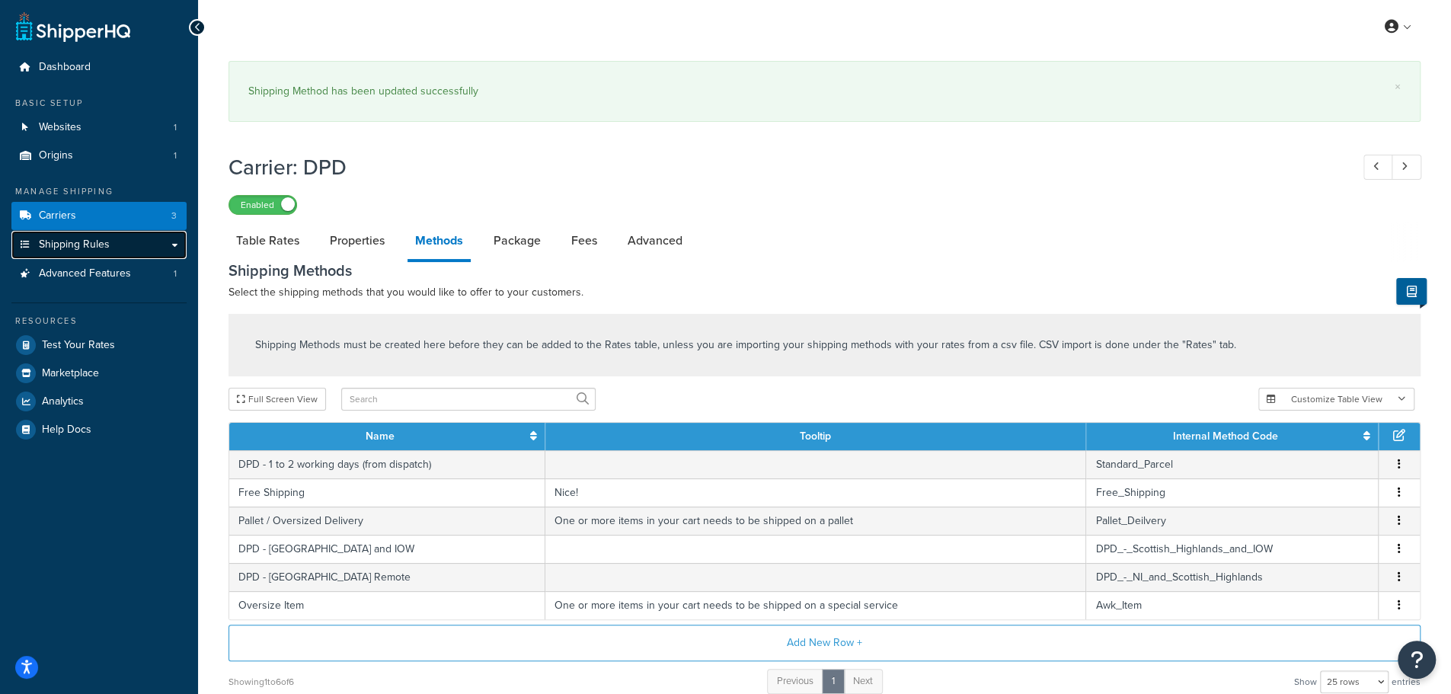
click at [68, 246] on span "Shipping Rules" at bounding box center [74, 244] width 71 height 13
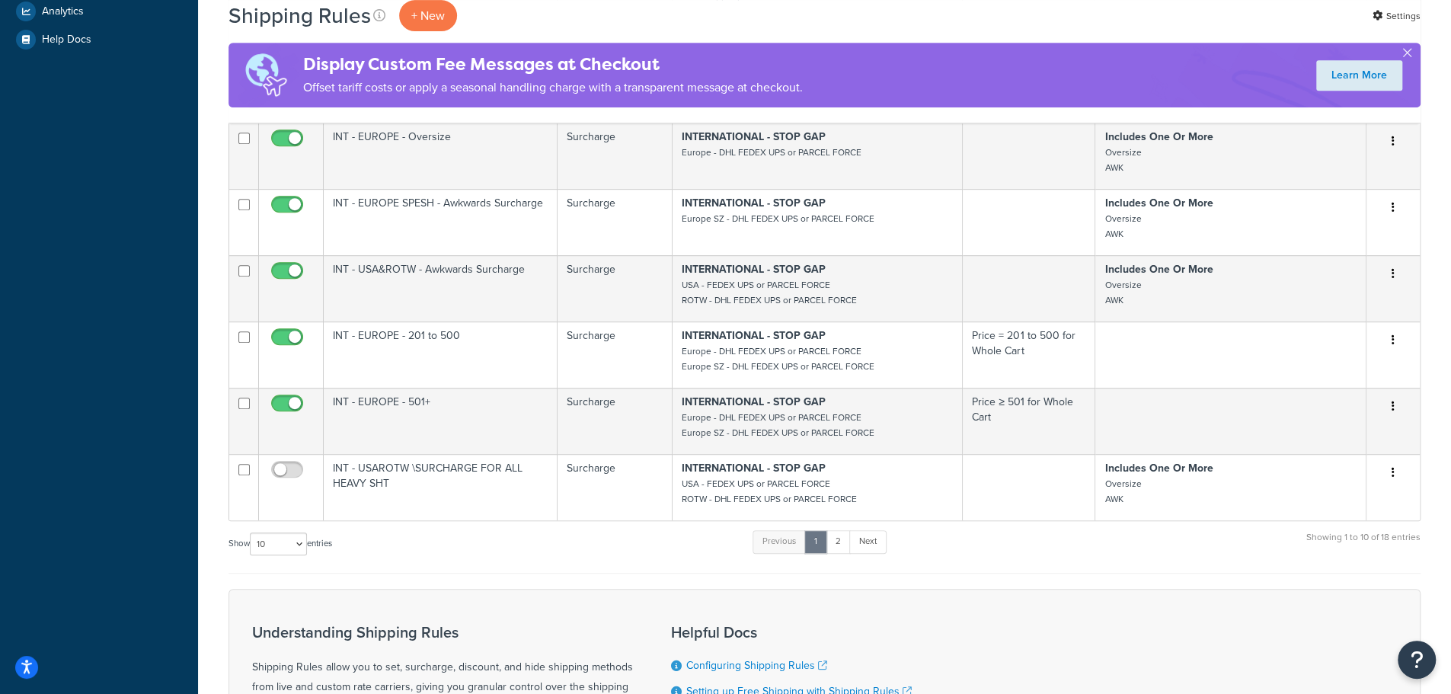
scroll to position [634, 0]
